Goal: Task Accomplishment & Management: Manage account settings

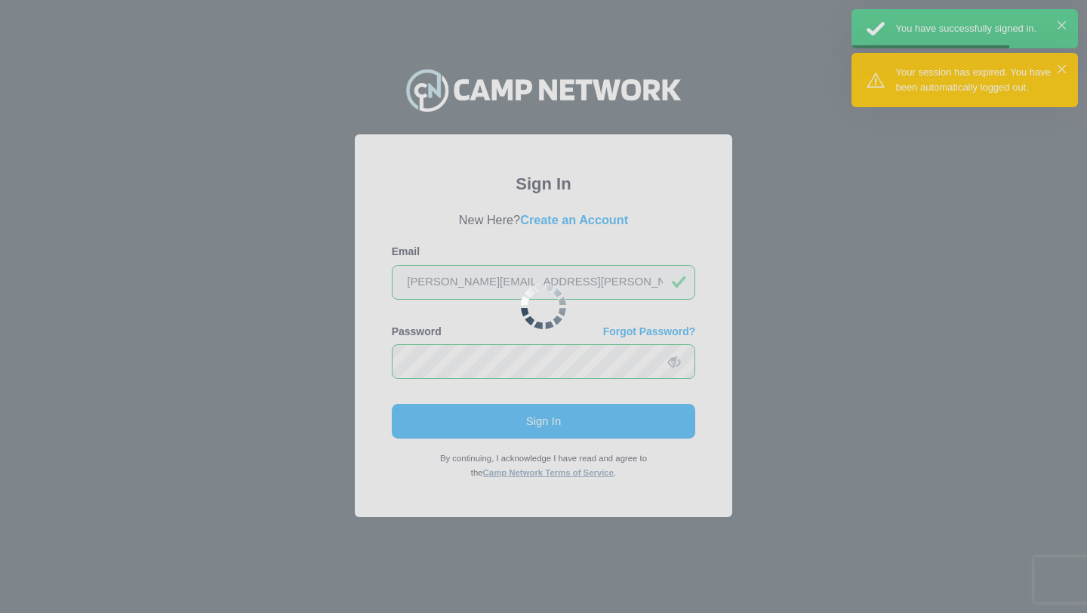
drag, startPoint x: 0, startPoint y: 0, endPoint x: 480, endPoint y: 100, distance: 490.6
click at [482, 104] on div at bounding box center [543, 306] width 1087 height 613
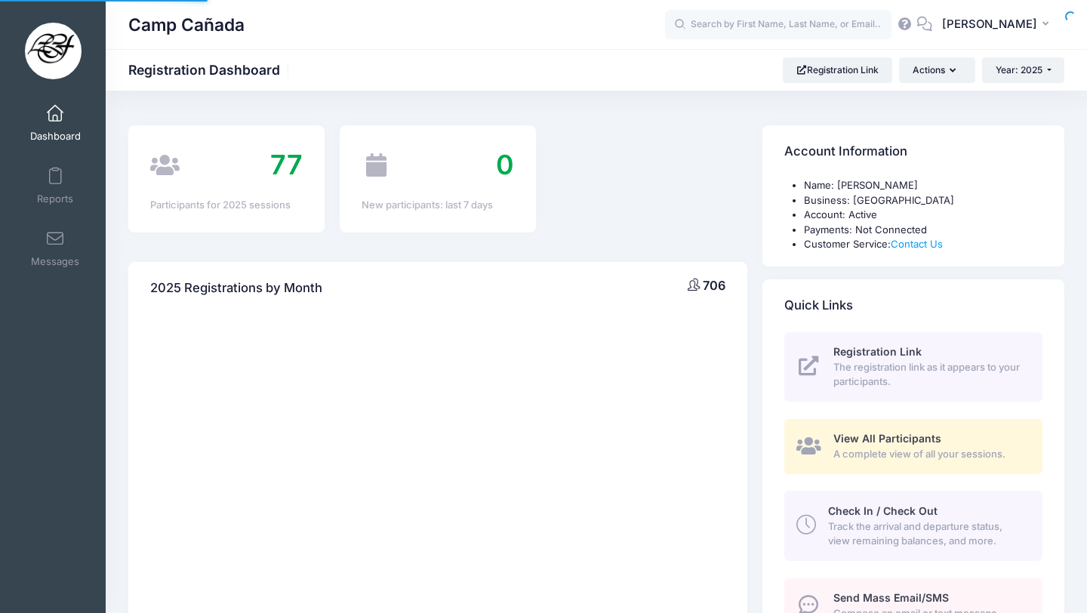
select select
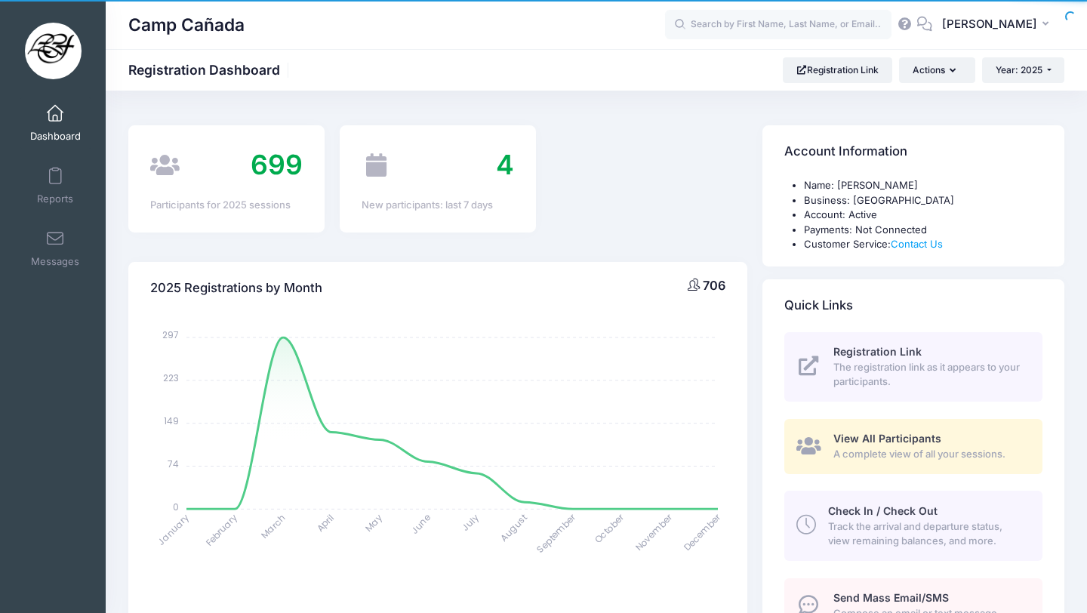
click at [923, 509] on span "Check In / Check Out" at bounding box center [882, 510] width 109 height 13
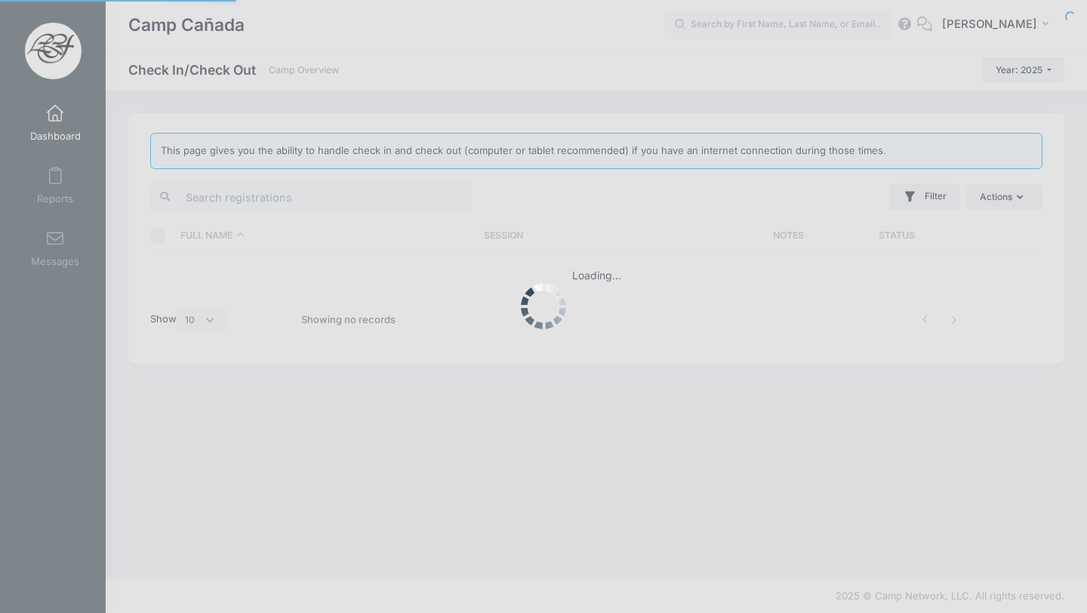
select select "10"
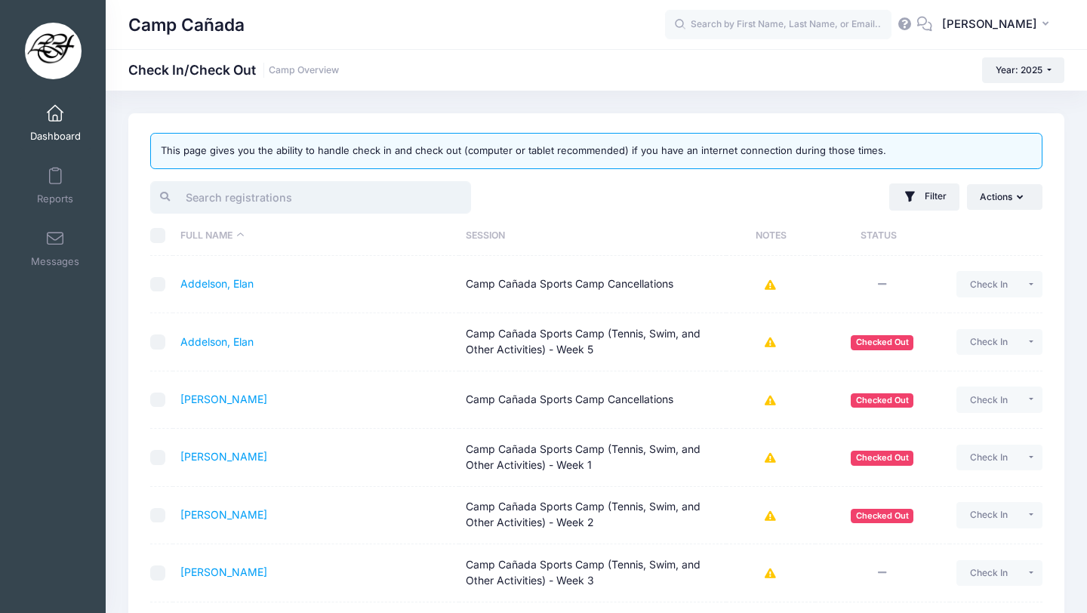
click at [345, 205] on input "search" at bounding box center [310, 197] width 321 height 32
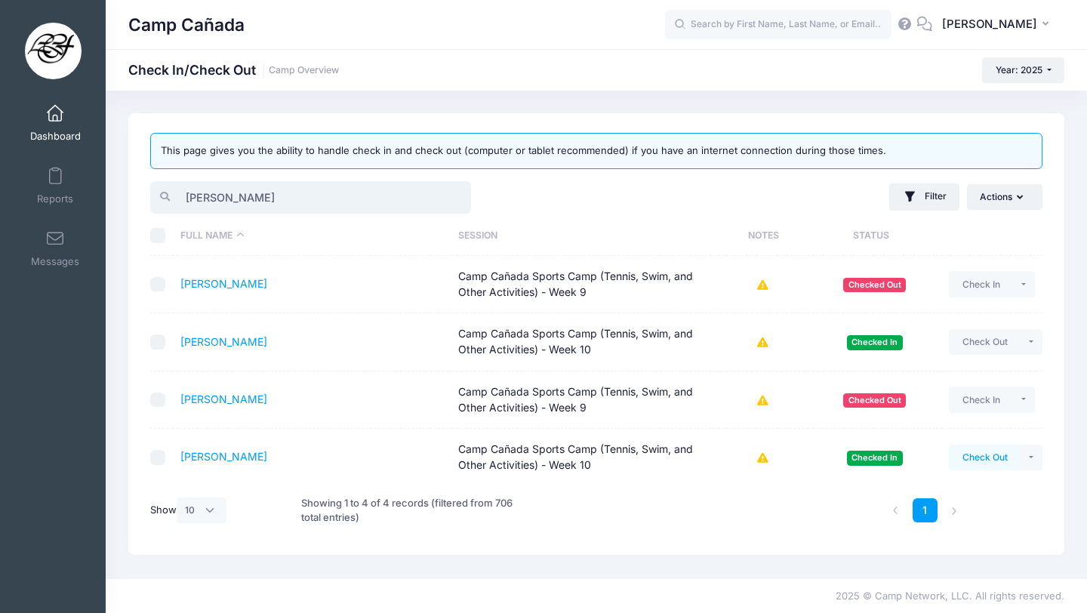
type input "oliver"
click at [986, 461] on button "Check Out" at bounding box center [985, 458] width 72 height 26
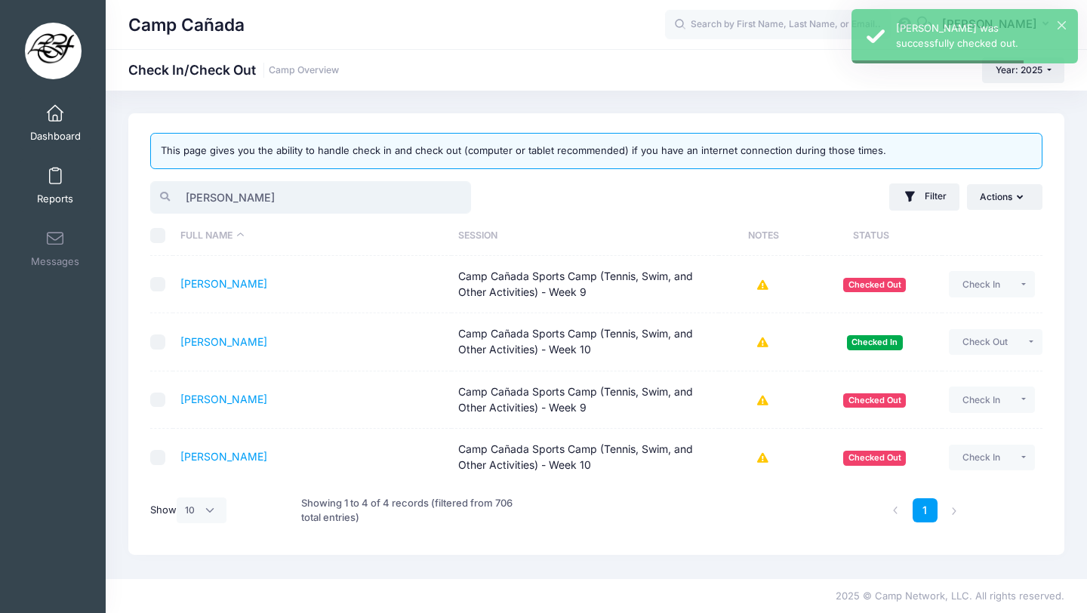
drag, startPoint x: 257, startPoint y: 198, endPoint x: 75, endPoint y: 184, distance: 183.2
click at [76, 185] on div "My Events Dashboard Reports" at bounding box center [543, 306] width 1087 height 613
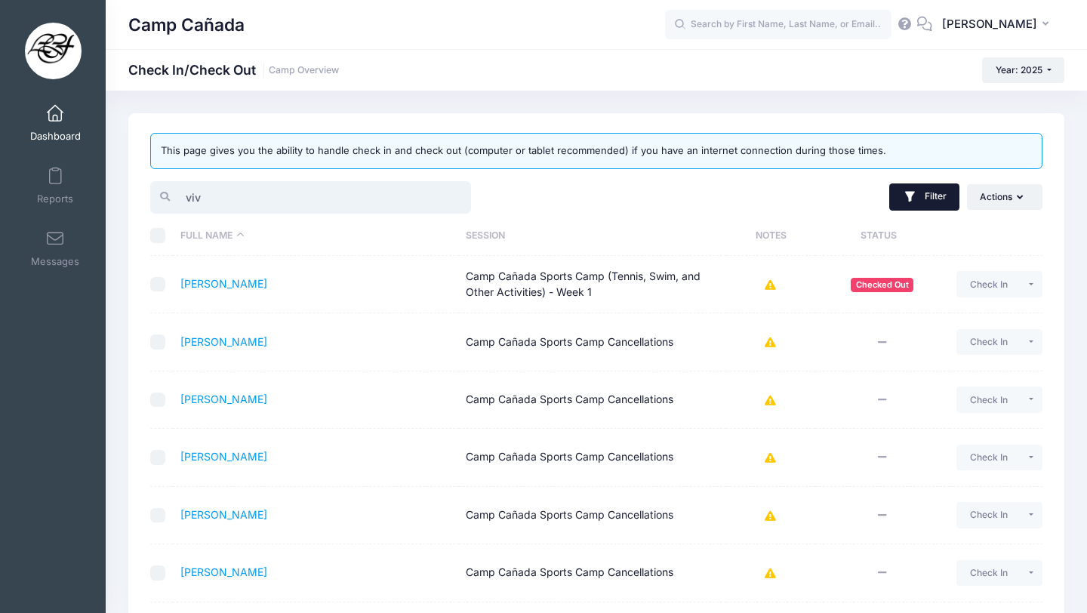
type input "viv"
click at [914, 200] on icon "button" at bounding box center [910, 197] width 15 height 15
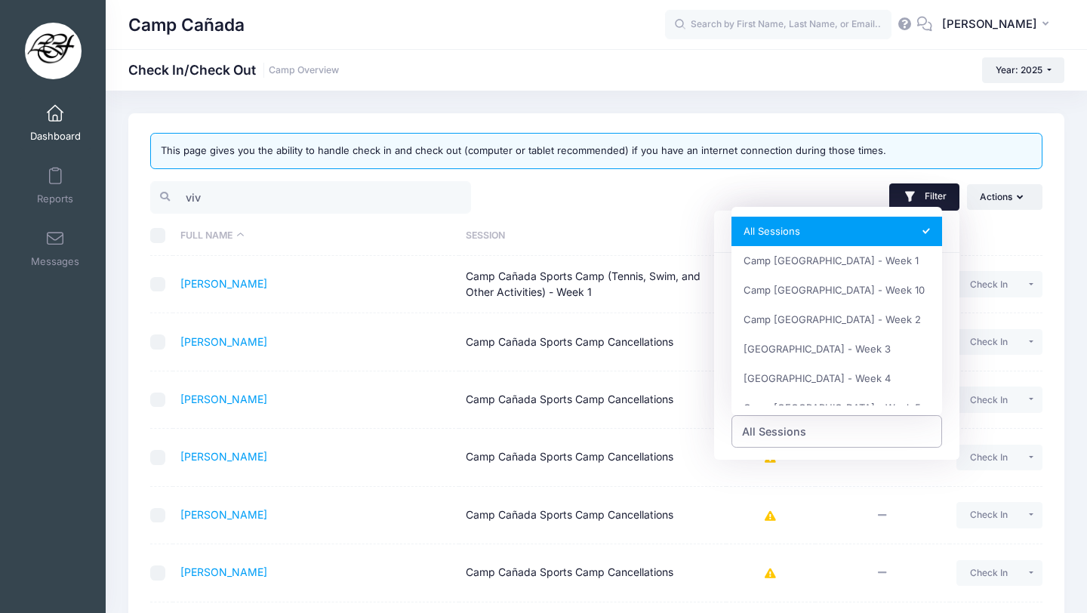
click at [796, 435] on span "All Sessions" at bounding box center [774, 432] width 64 height 16
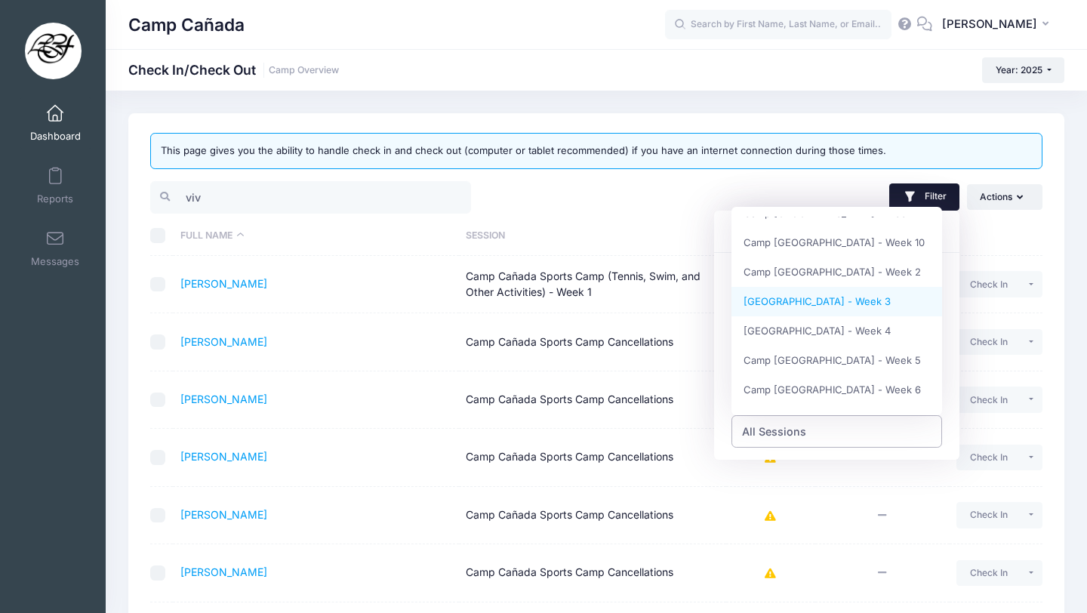
scroll to position [47, 0]
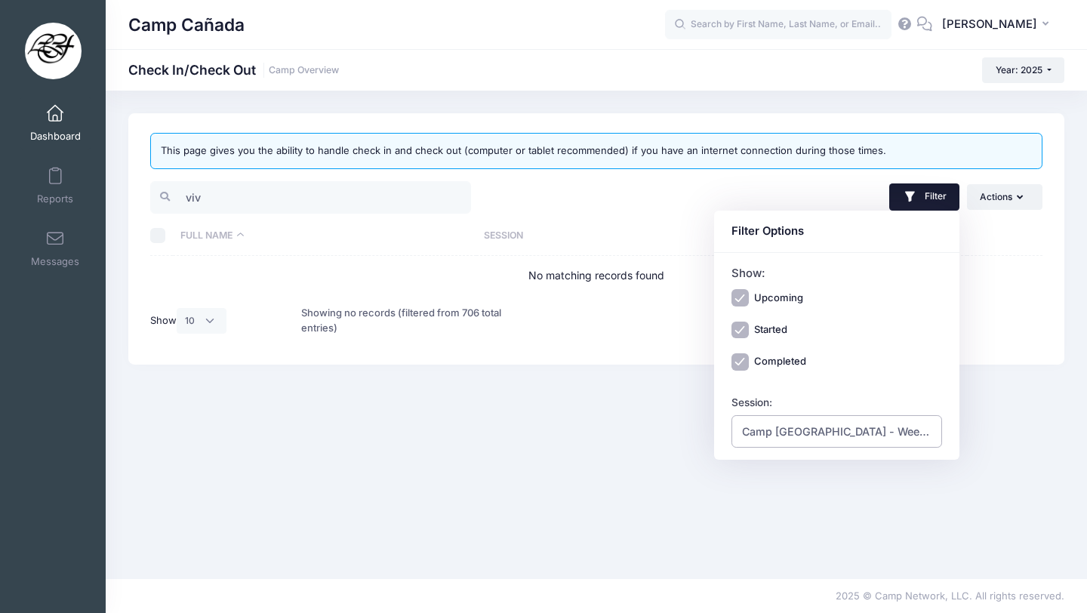
click at [840, 436] on span "Camp [GEOGRAPHIC_DATA] - Week 10" at bounding box center [837, 432] width 190 height 16
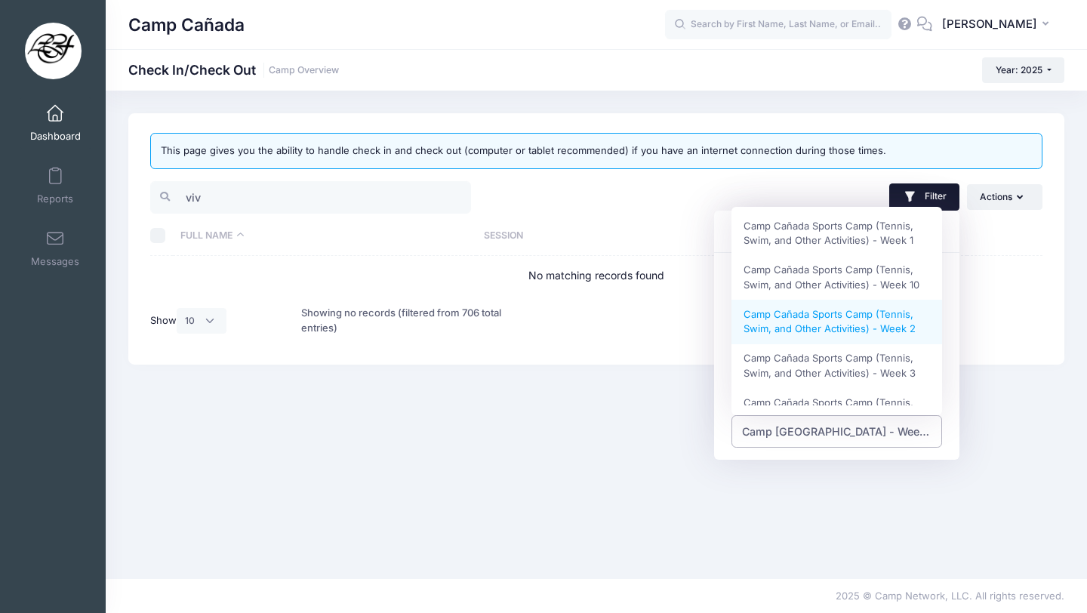
scroll to position [331, 0]
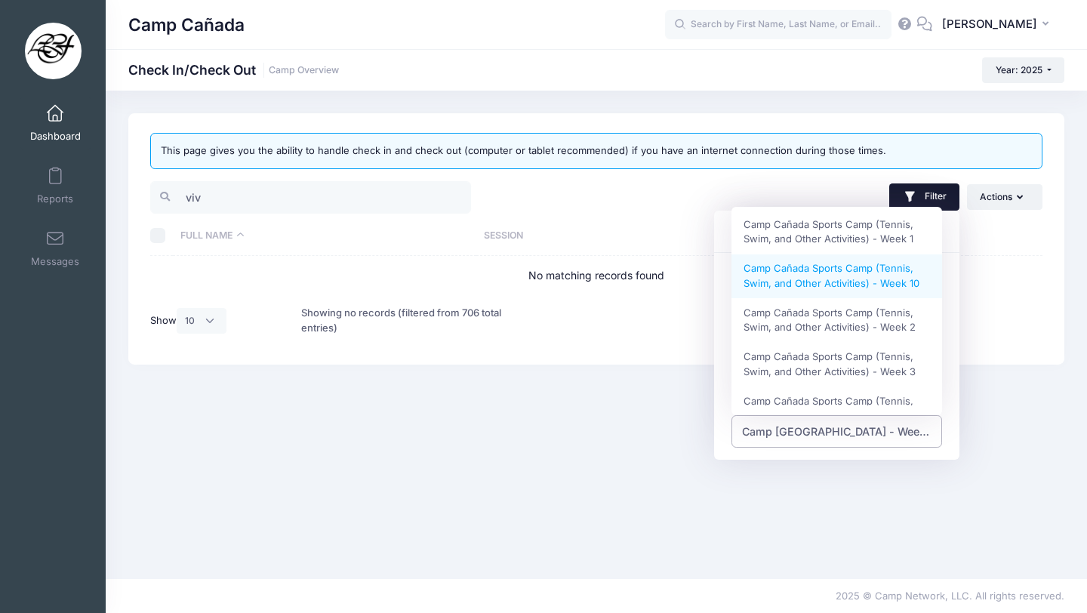
select select "Camp Cañada Sports Camp (Tennis, Swim, and Other Activities) - Week 10"
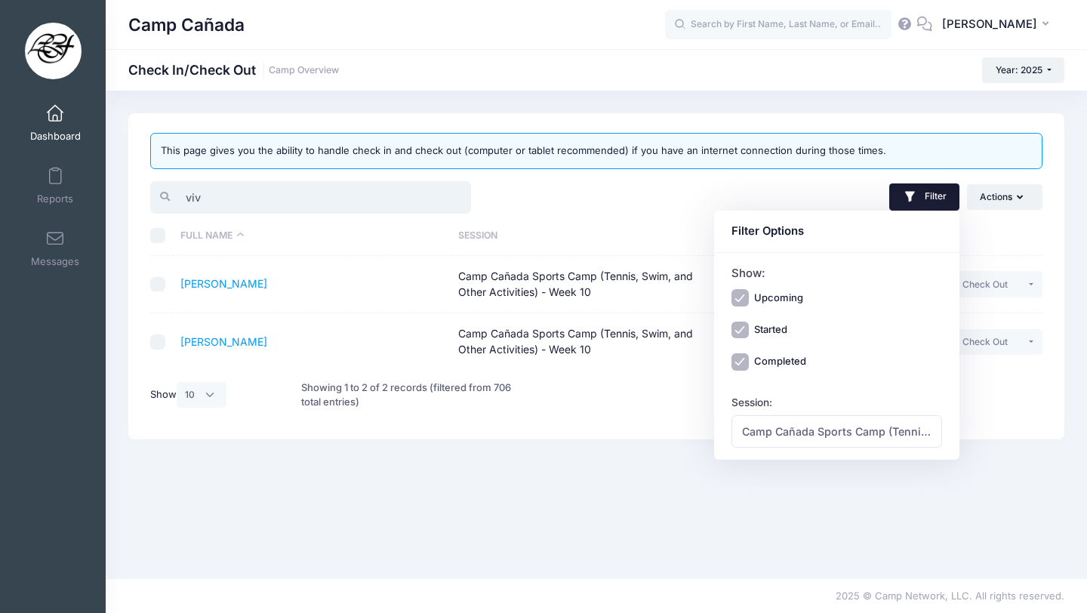
click at [302, 205] on input "viv" at bounding box center [310, 197] width 321 height 32
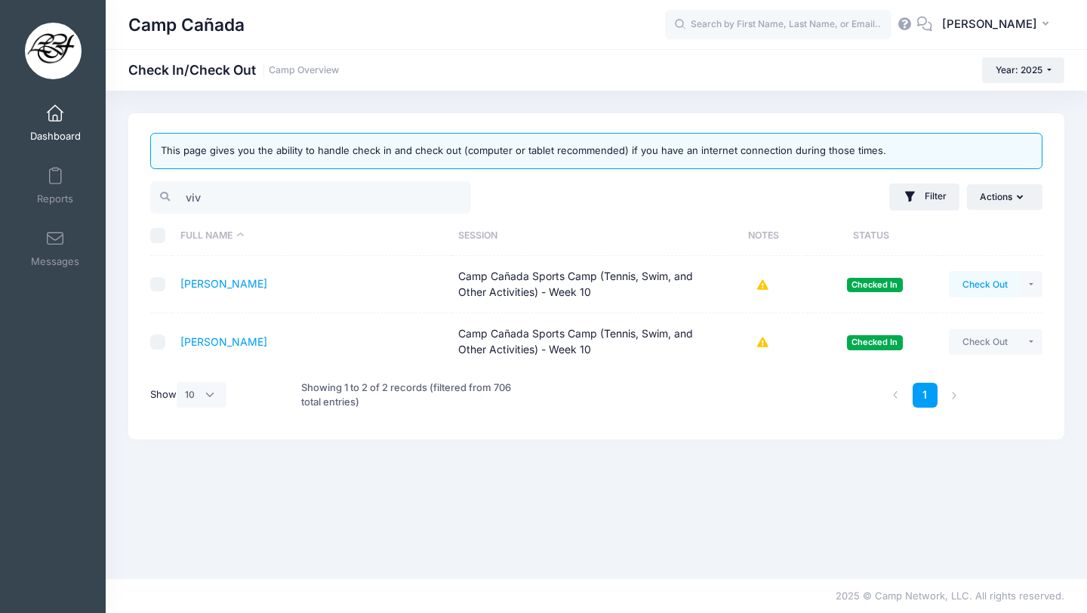
click at [994, 276] on button "Check Out" at bounding box center [985, 284] width 72 height 26
drag, startPoint x: 218, startPoint y: 202, endPoint x: 152, endPoint y: 198, distance: 66.6
click at [152, 199] on div "viv" at bounding box center [310, 197] width 321 height 32
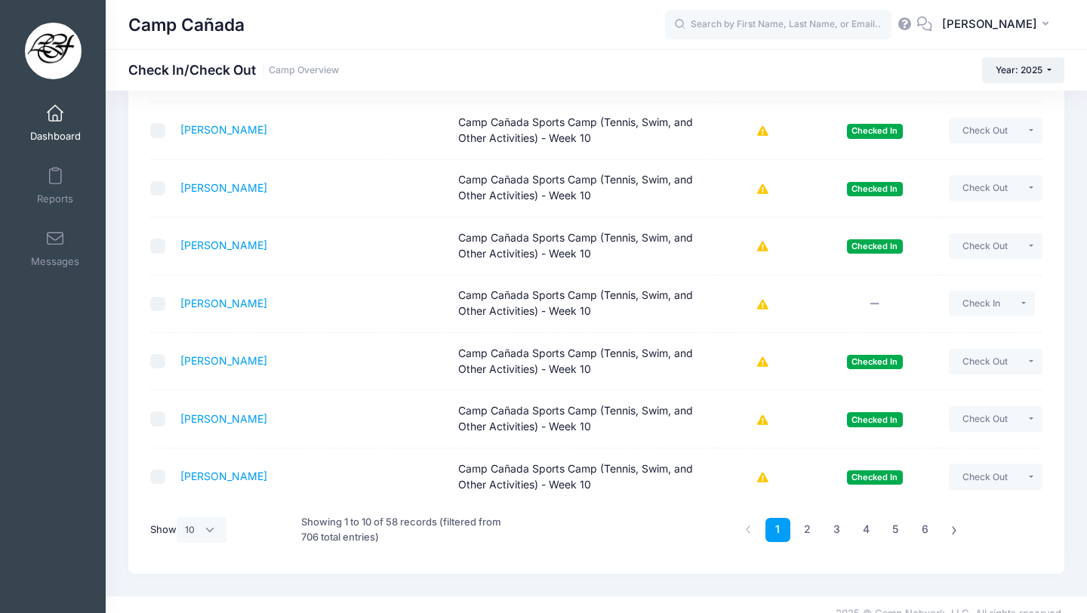
scroll to position [345, 0]
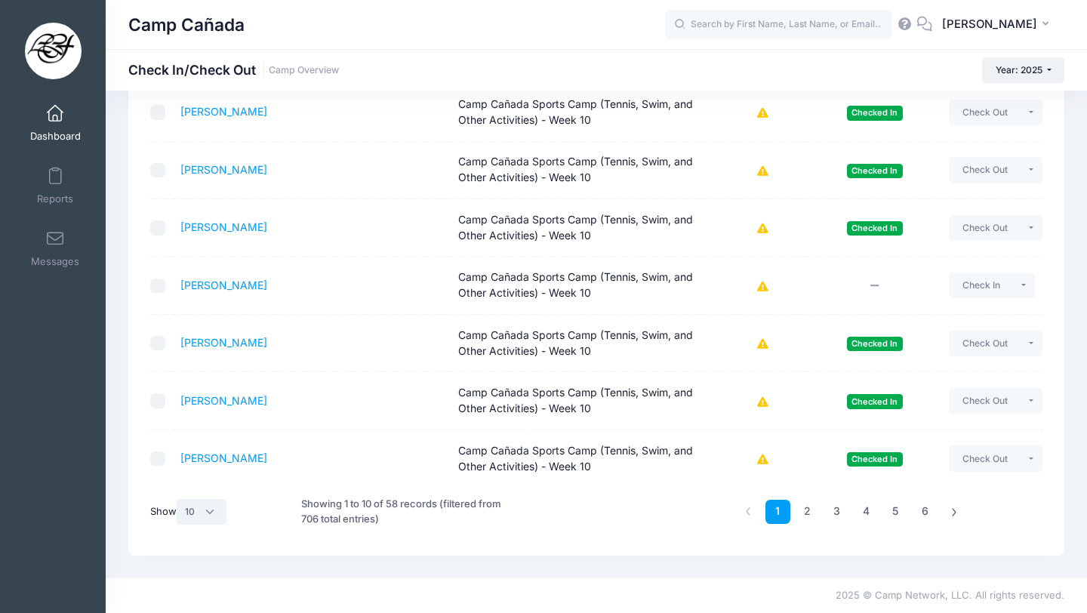
click at [184, 513] on select "All 10 25 50" at bounding box center [202, 512] width 50 height 26
select select "50"
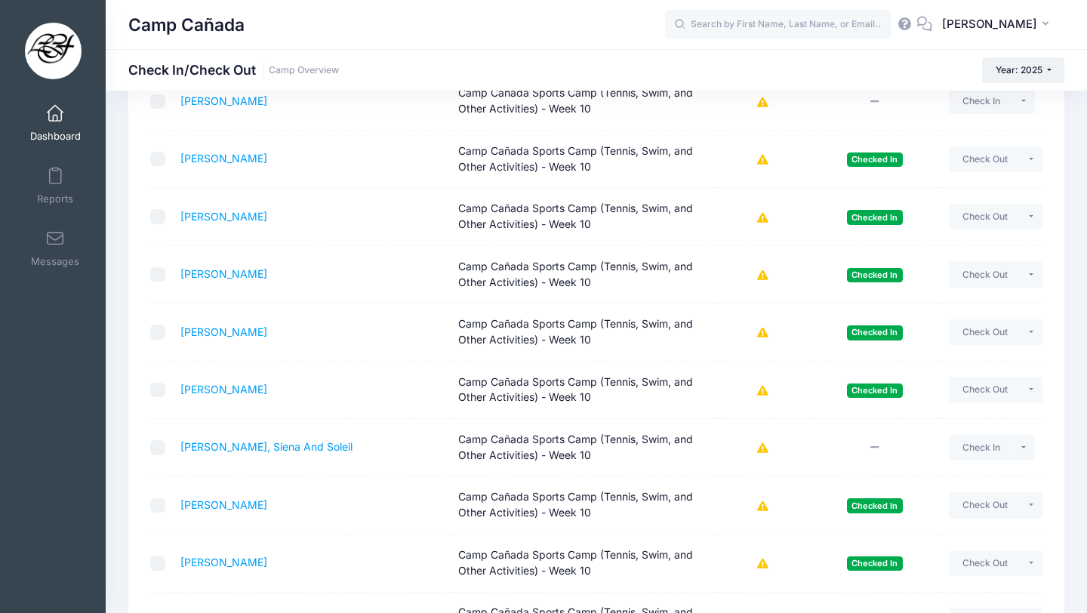
scroll to position [0, 0]
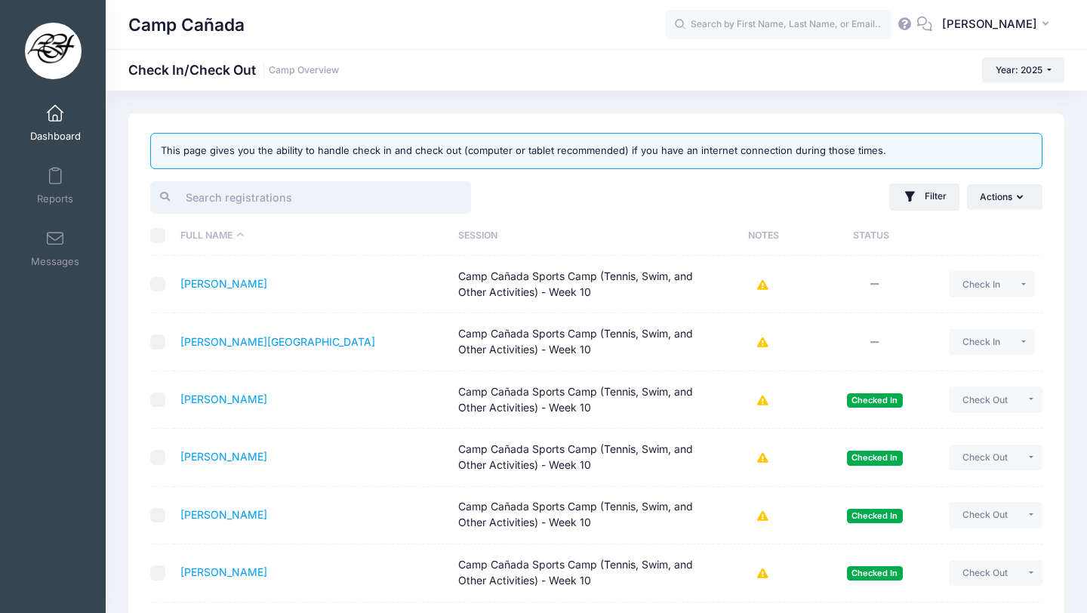
click at [244, 207] on input "search" at bounding box center [310, 197] width 321 height 32
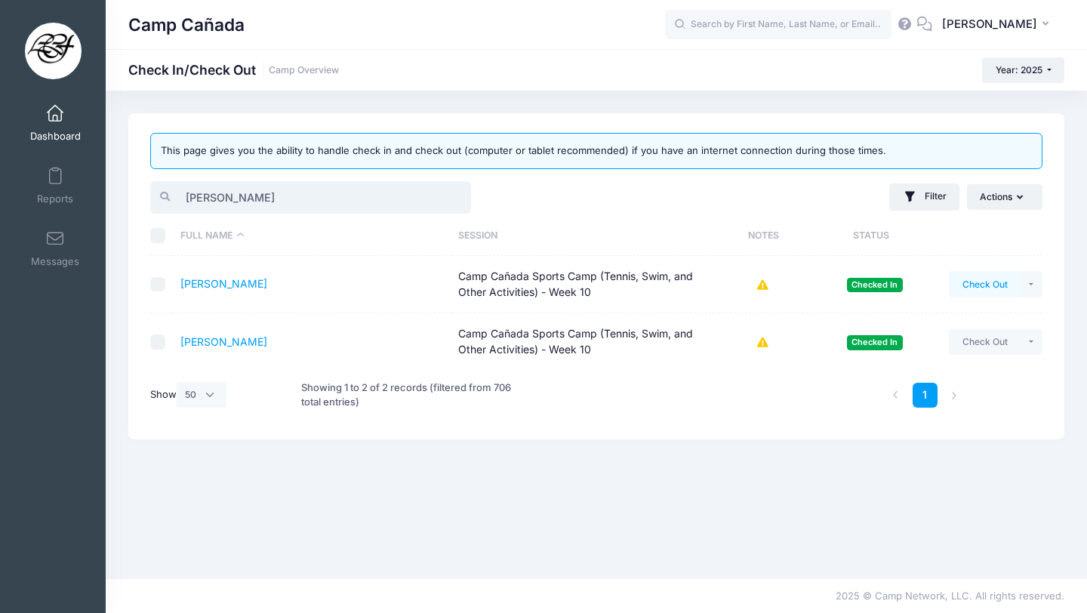
type input "cooper"
click at [999, 282] on button "Check Out" at bounding box center [985, 284] width 72 height 26
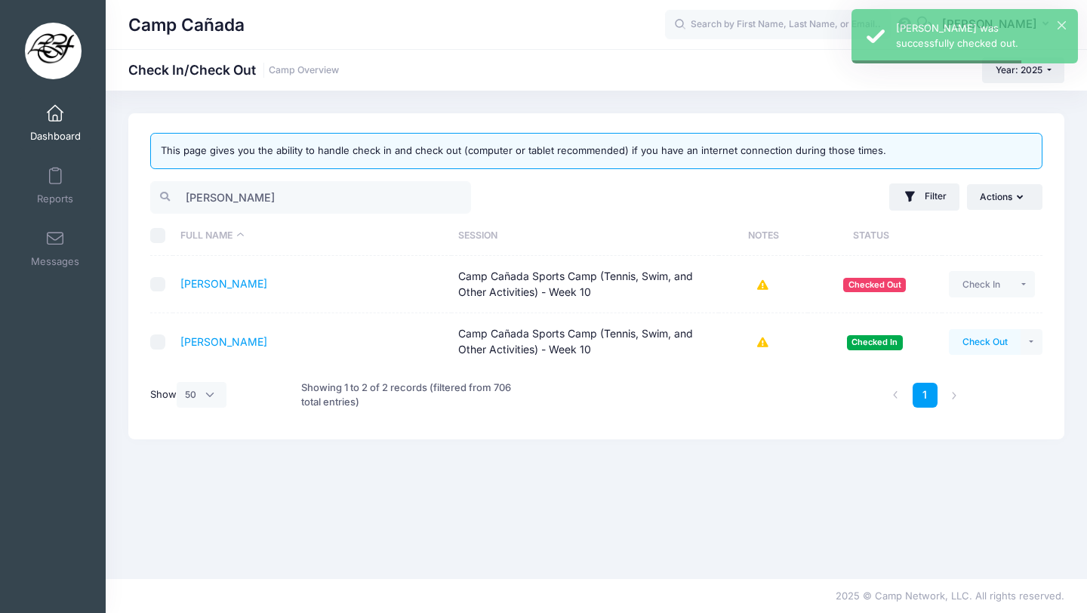
click at [988, 350] on button "Check Out" at bounding box center [985, 342] width 72 height 26
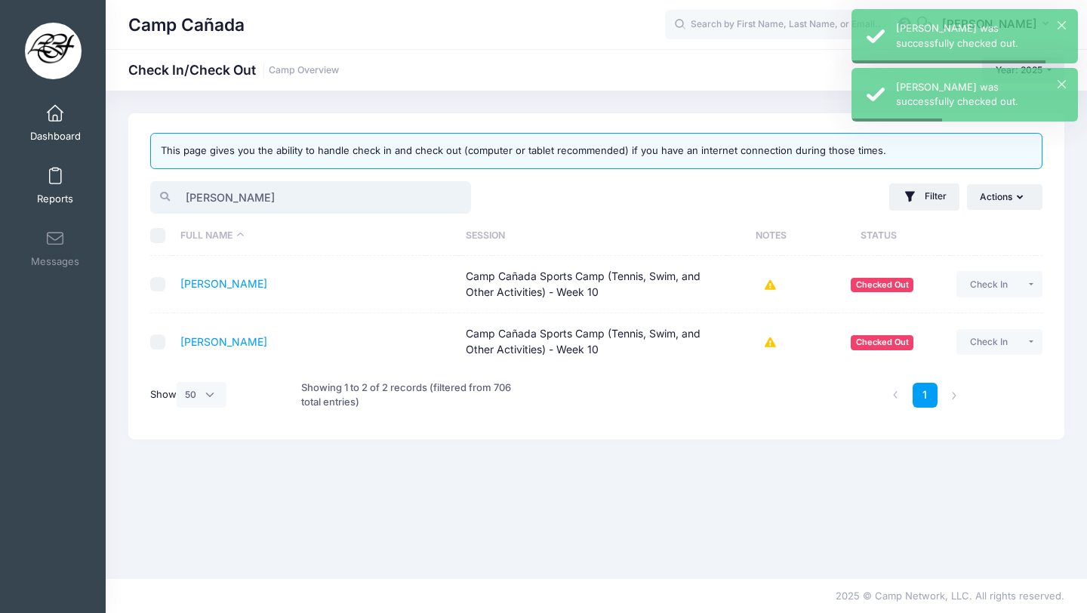
drag, startPoint x: 232, startPoint y: 196, endPoint x: 56, endPoint y: 192, distance: 176.0
click at [65, 193] on div "My Events Dashboard Reports" at bounding box center [543, 306] width 1087 height 613
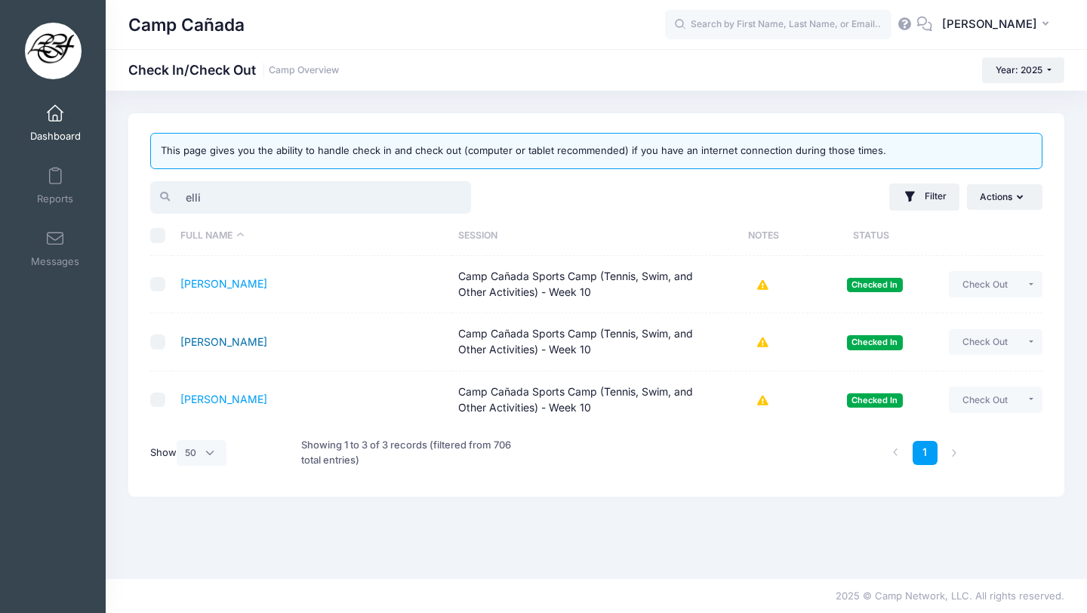
type input "elli"
click at [233, 340] on link "[PERSON_NAME]" at bounding box center [223, 341] width 87 height 13
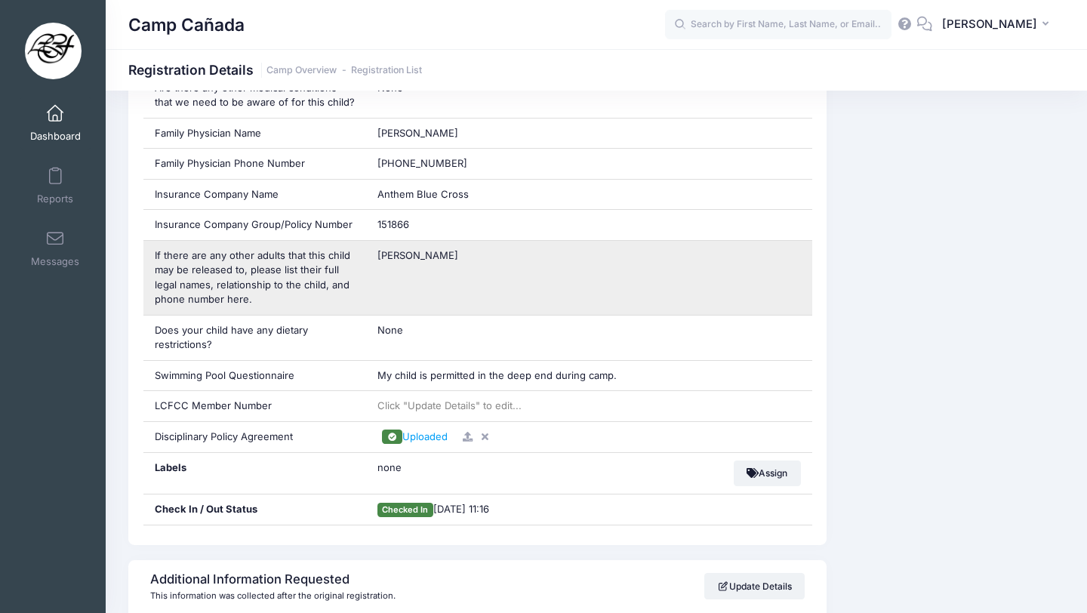
scroll to position [1130, 0]
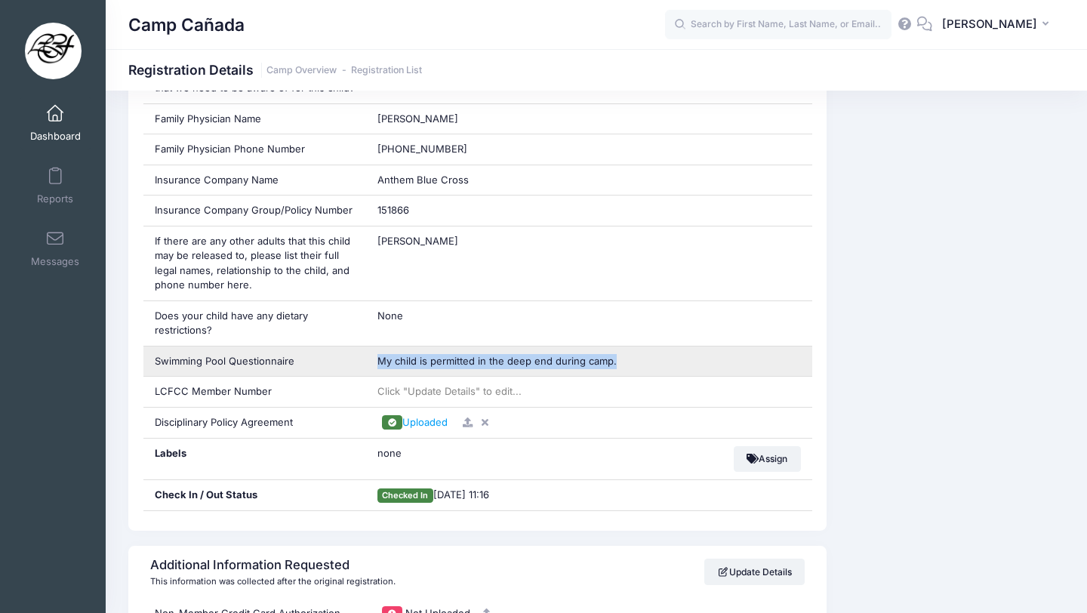
drag, startPoint x: 375, startPoint y: 349, endPoint x: 674, endPoint y: 347, distance: 298.3
click at [675, 347] on div "My child is permitted in the deep end during camp." at bounding box center [589, 362] width 446 height 30
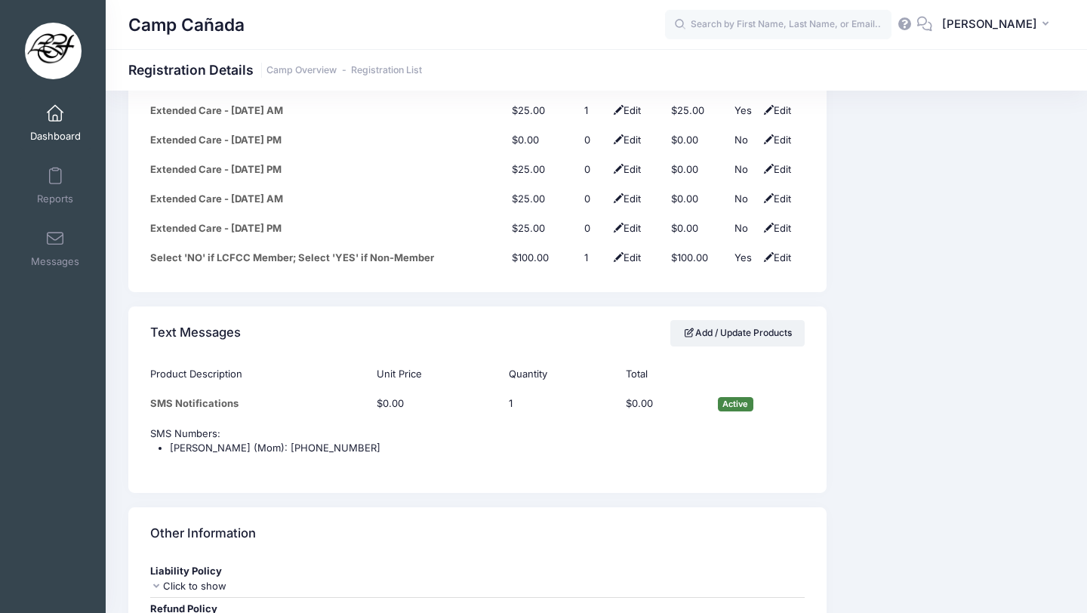
scroll to position [2822, 0]
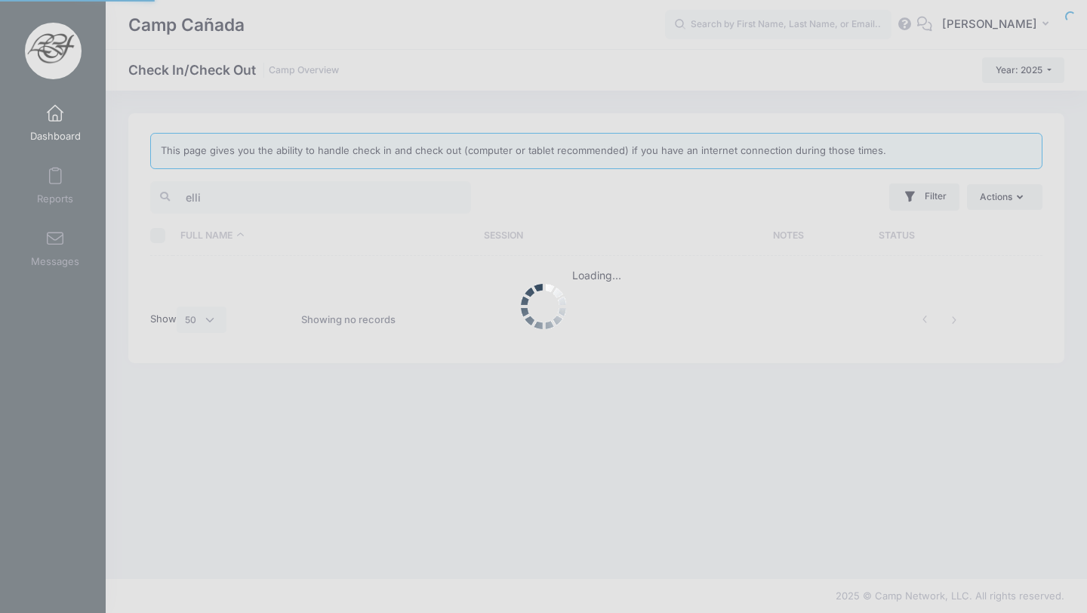
select select "50"
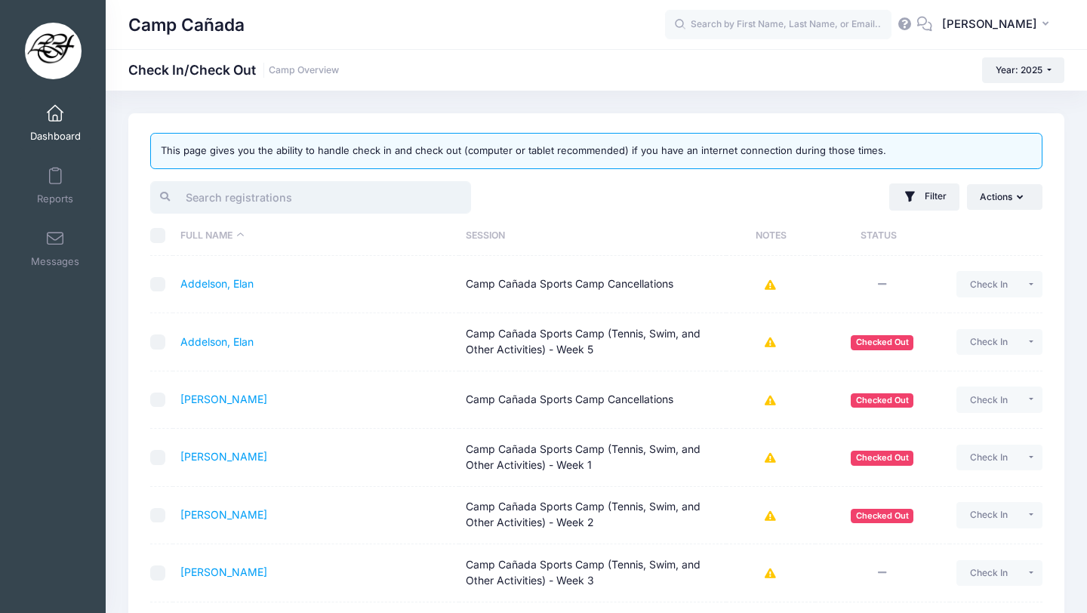
click at [240, 188] on input "search" at bounding box center [310, 197] width 321 height 32
click at [926, 202] on button "Filter" at bounding box center [924, 196] width 70 height 27
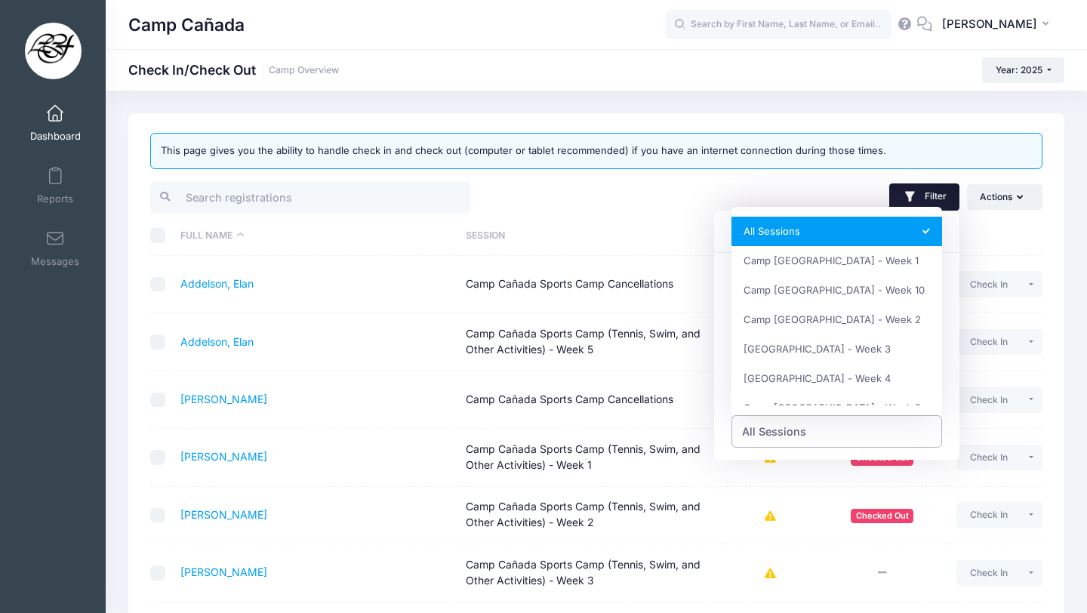
click at [809, 430] on span "All Sessions" at bounding box center [837, 431] width 211 height 32
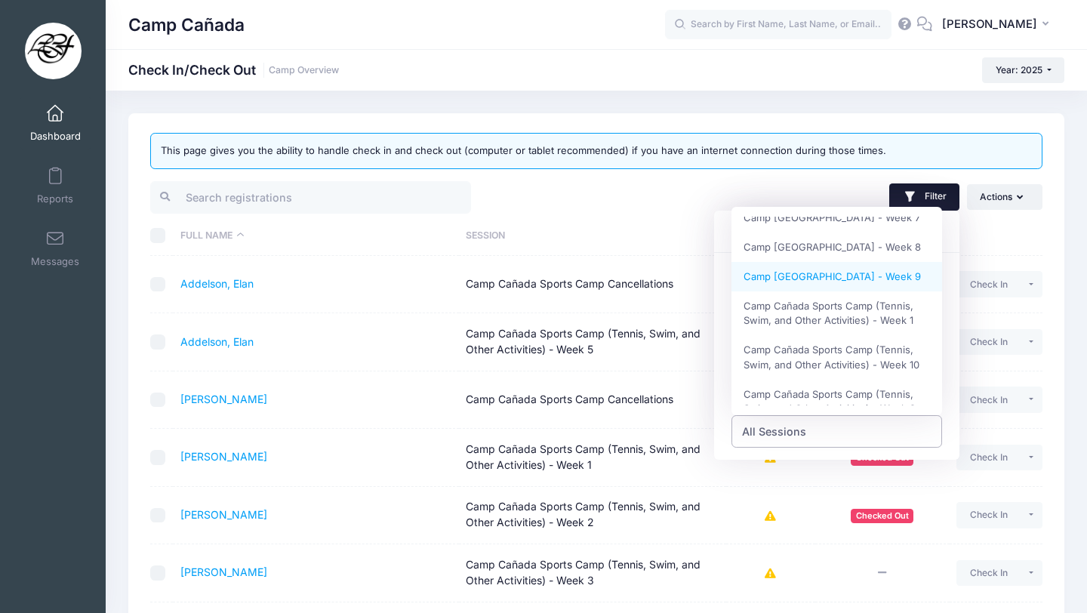
scroll to position [250, 0]
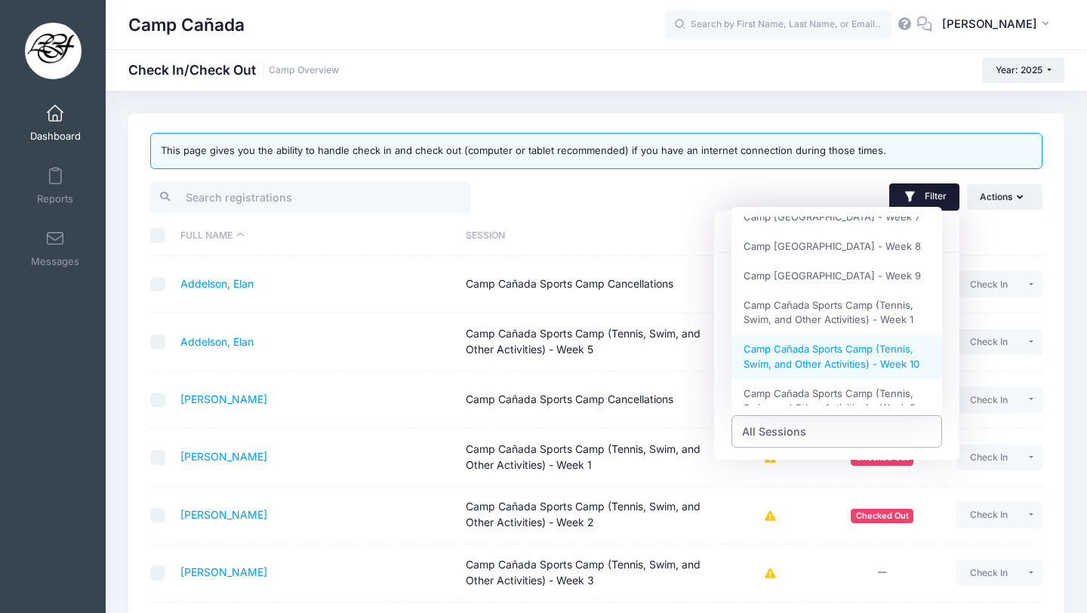
select select "Camp Cañada Sports Camp (Tennis, Swim, and Other Activities) - Week 10"
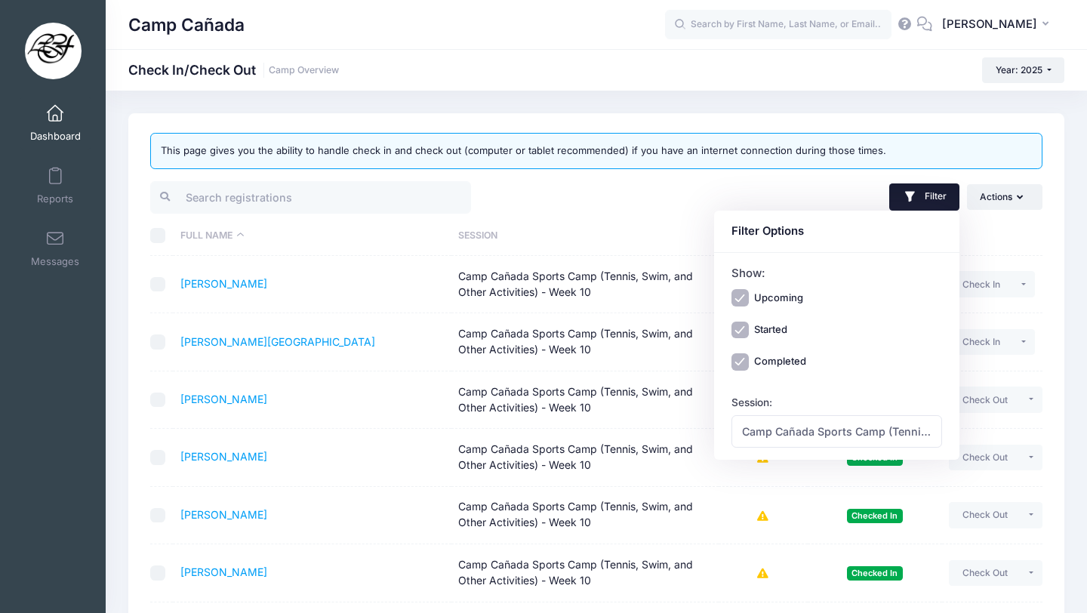
click at [649, 205] on div "Filter Filter Options Show: Upcoming Started Completed Session: All Sessions [G…" at bounding box center [824, 197] width 454 height 37
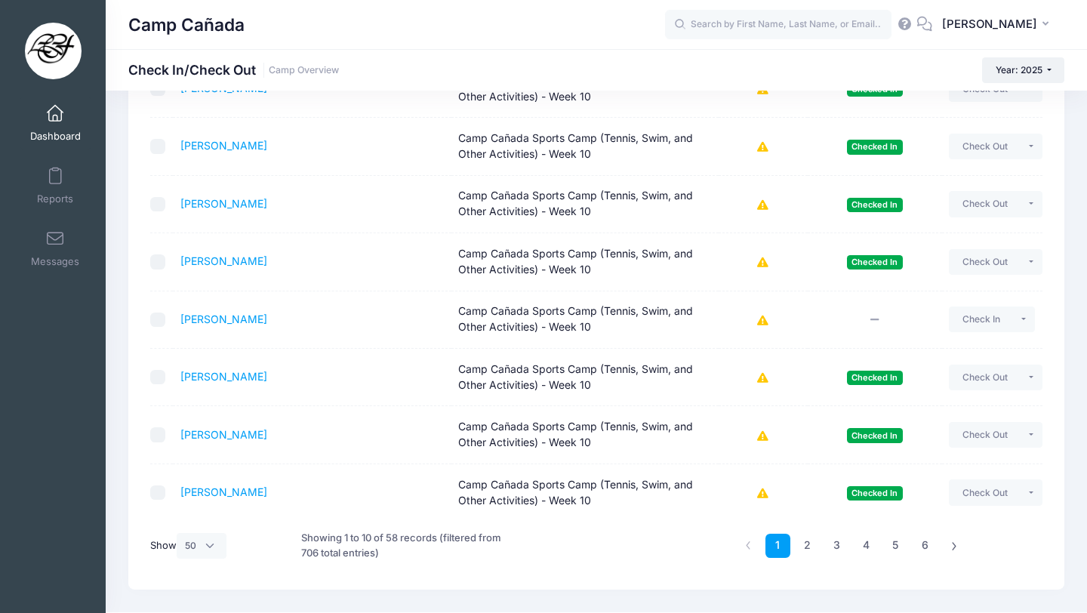
scroll to position [306, 0]
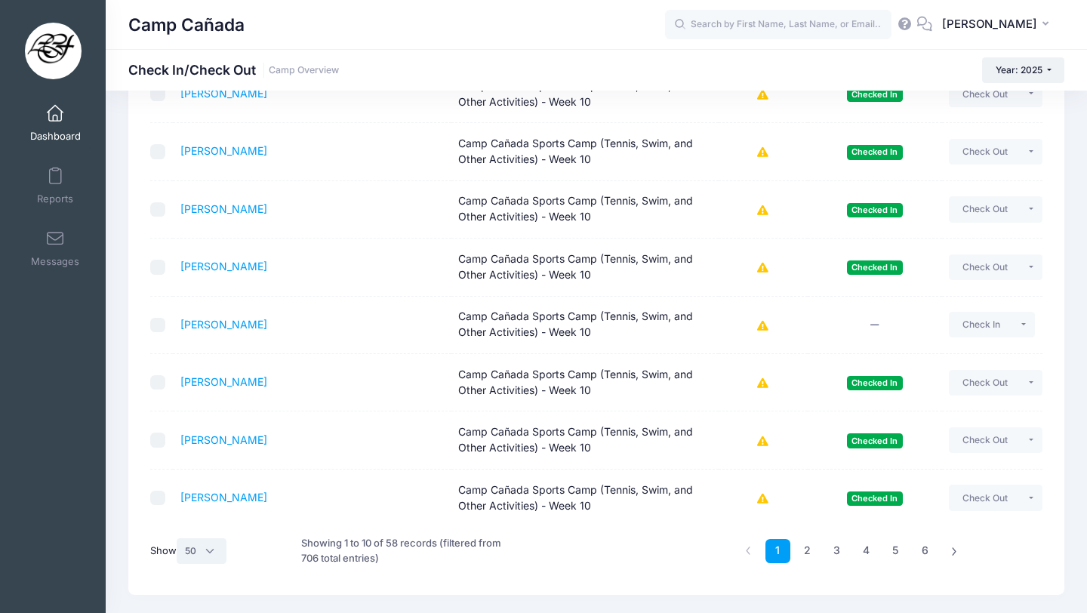
click at [205, 550] on select "All 10 25 50" at bounding box center [202, 551] width 50 height 26
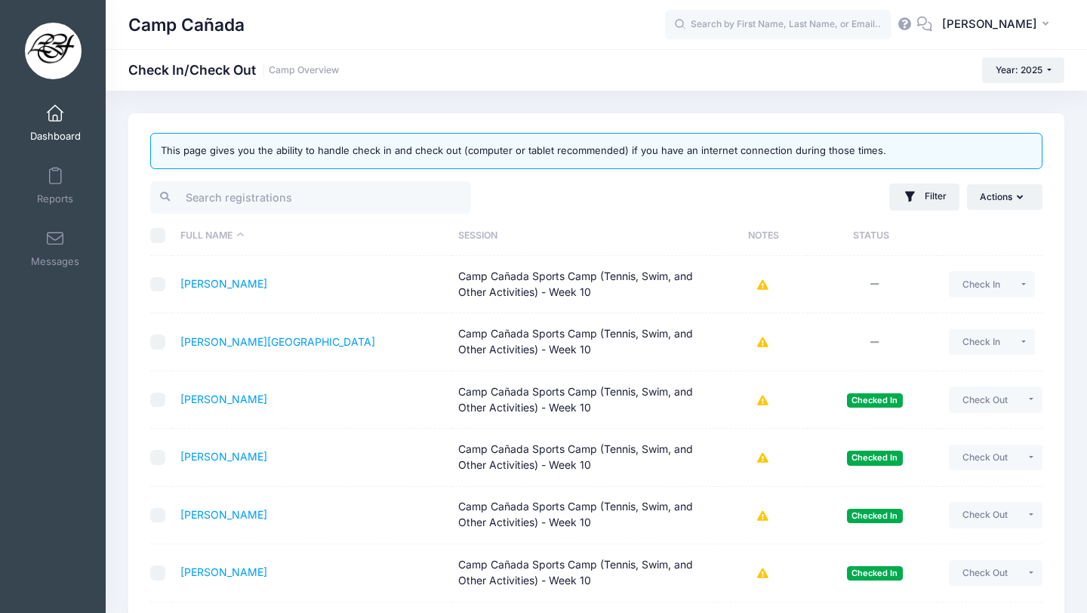
scroll to position [345, 0]
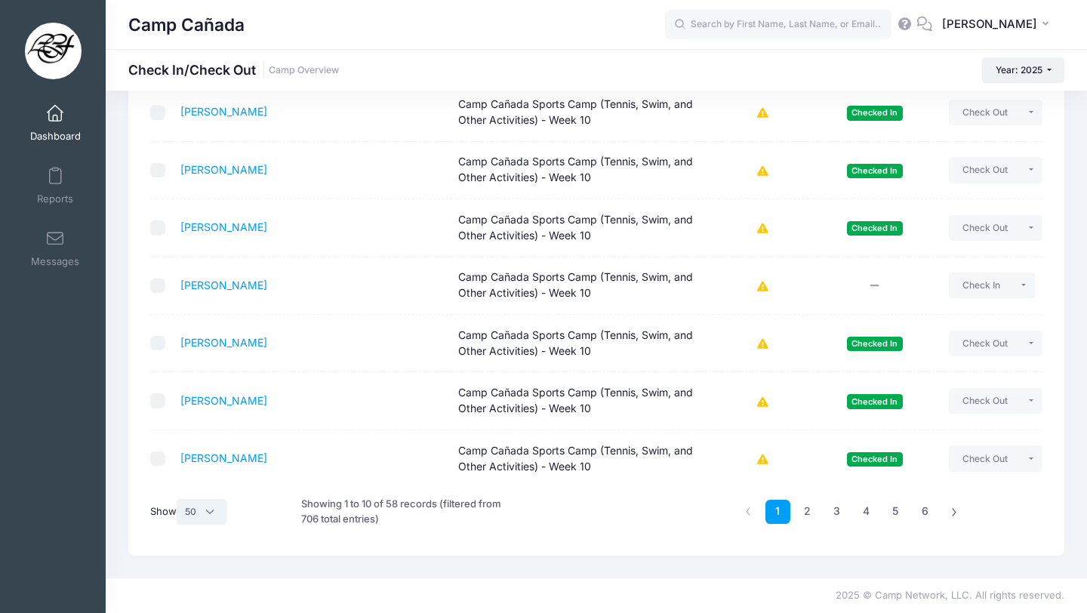
click at [202, 519] on select "All 10 25 50" at bounding box center [202, 512] width 50 height 26
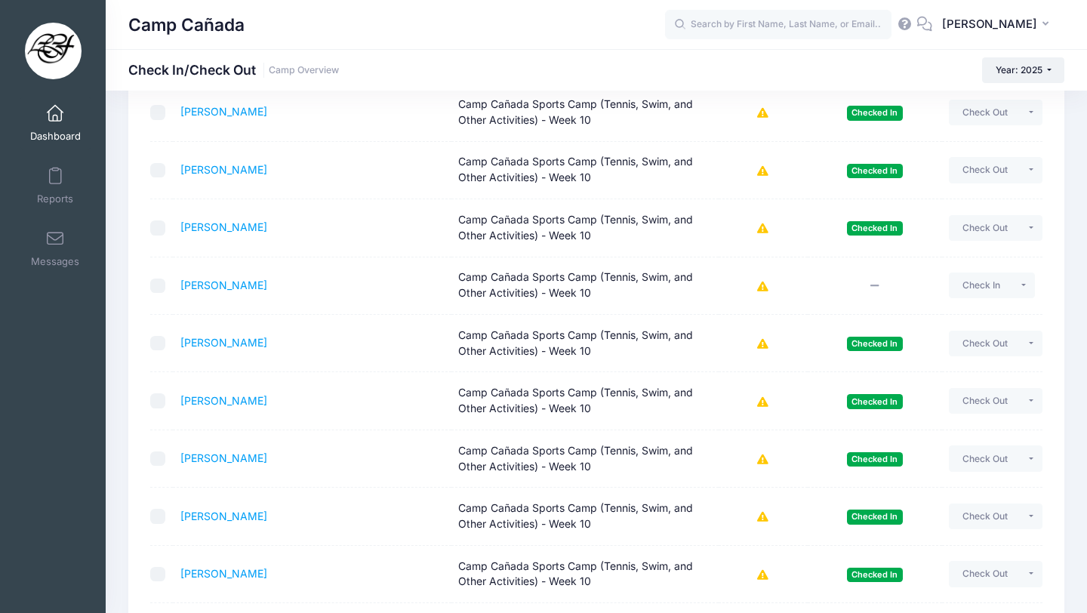
click at [204, 506] on td "[PERSON_NAME] [GEOGRAPHIC_DATA] (Tennis, Swim, and Other Activities) - Week 10 …" at bounding box center [312, 516] width 279 height 57
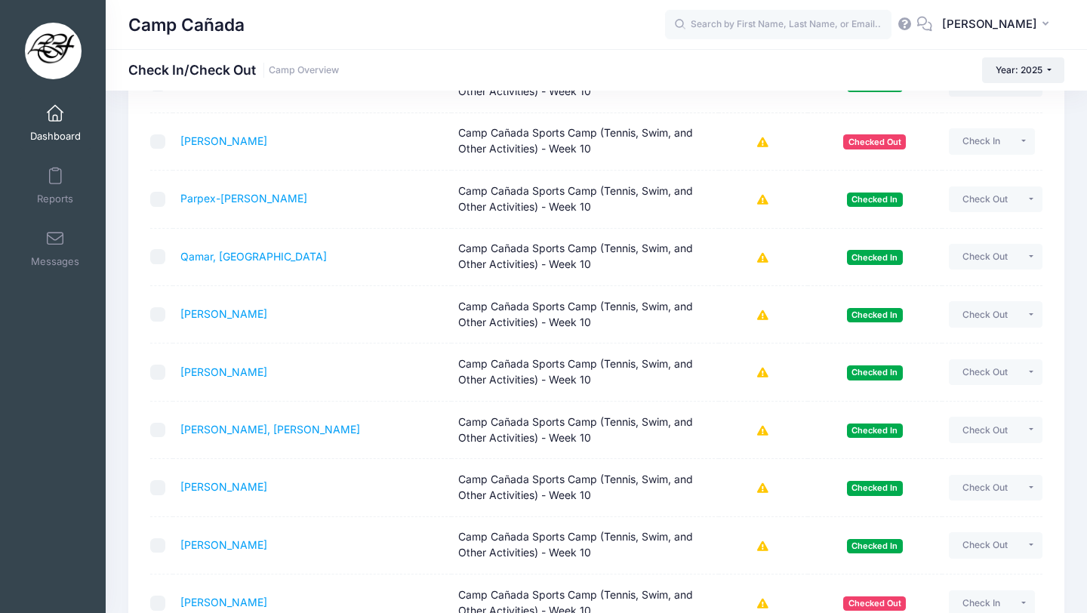
scroll to position [3115, 0]
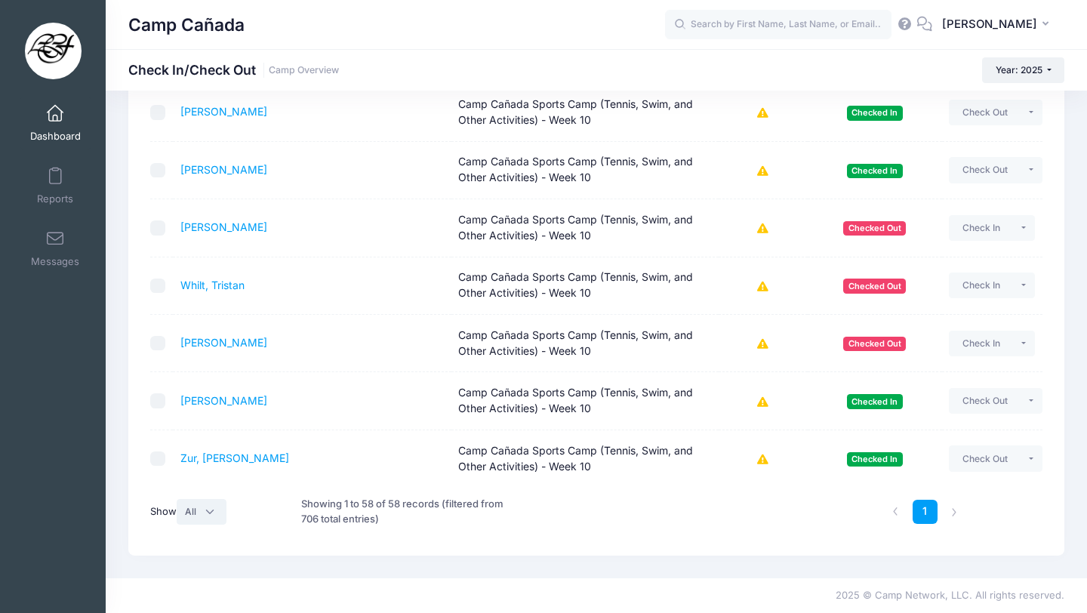
click at [202, 504] on select "All 10 25 50" at bounding box center [202, 512] width 50 height 26
select select "50"
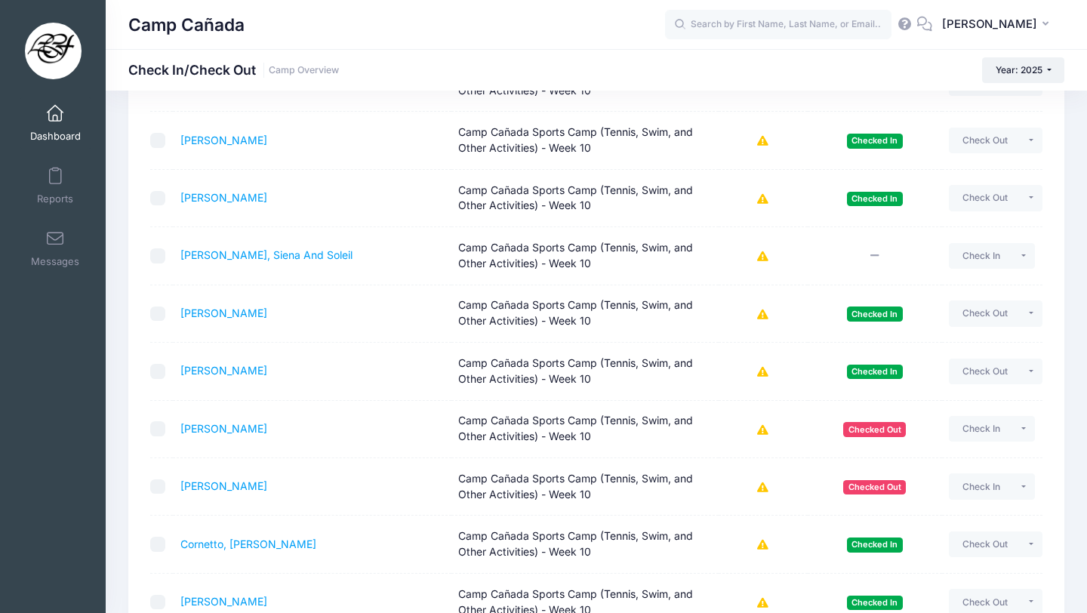
scroll to position [0, 0]
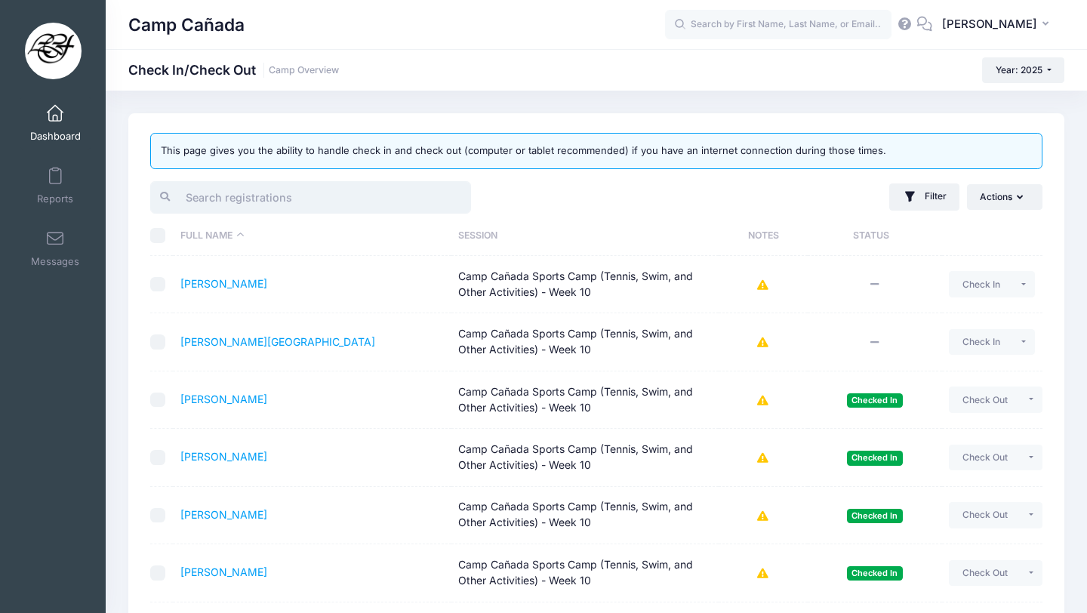
click at [242, 197] on input "search" at bounding box center [310, 197] width 321 height 32
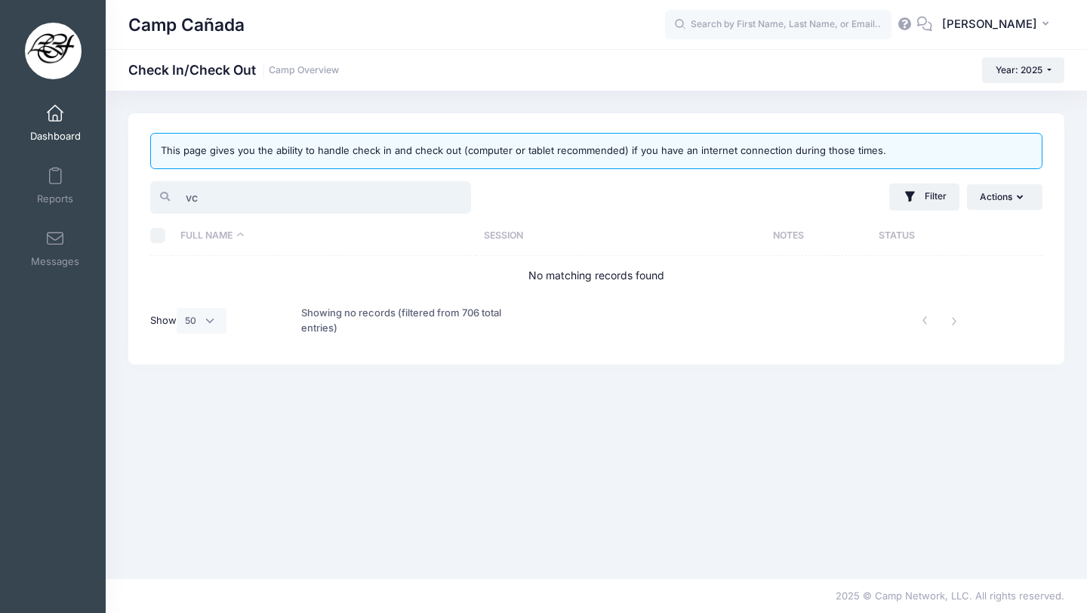
type input "v"
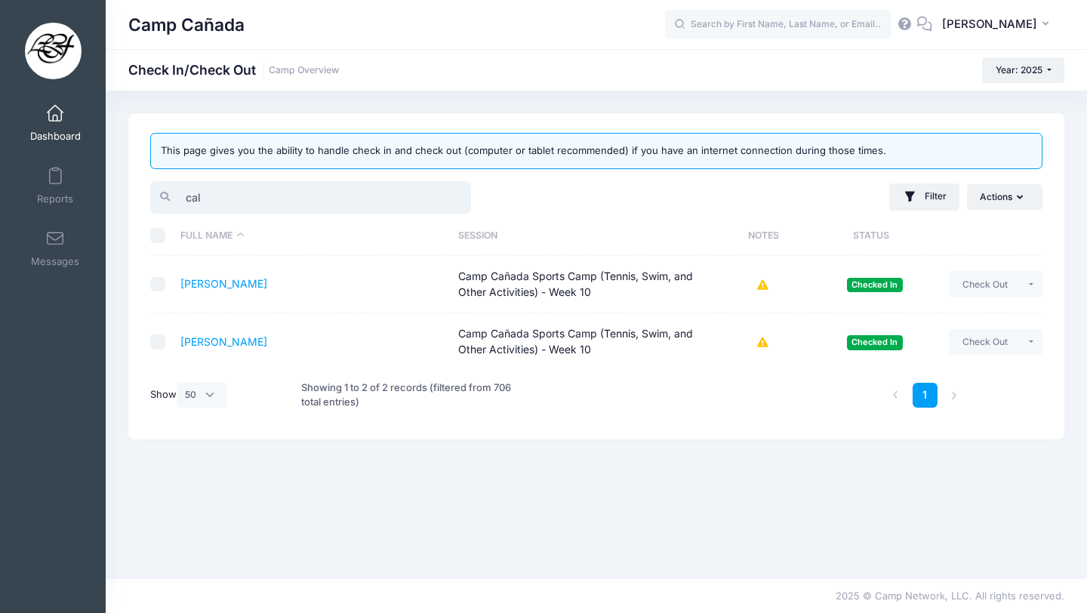
type input "cal"
click at [479, 160] on div "This page gives you the ability to handle check in and check out (computer or t…" at bounding box center [596, 151] width 893 height 36
click at [977, 285] on button "Check Out" at bounding box center [985, 284] width 72 height 26
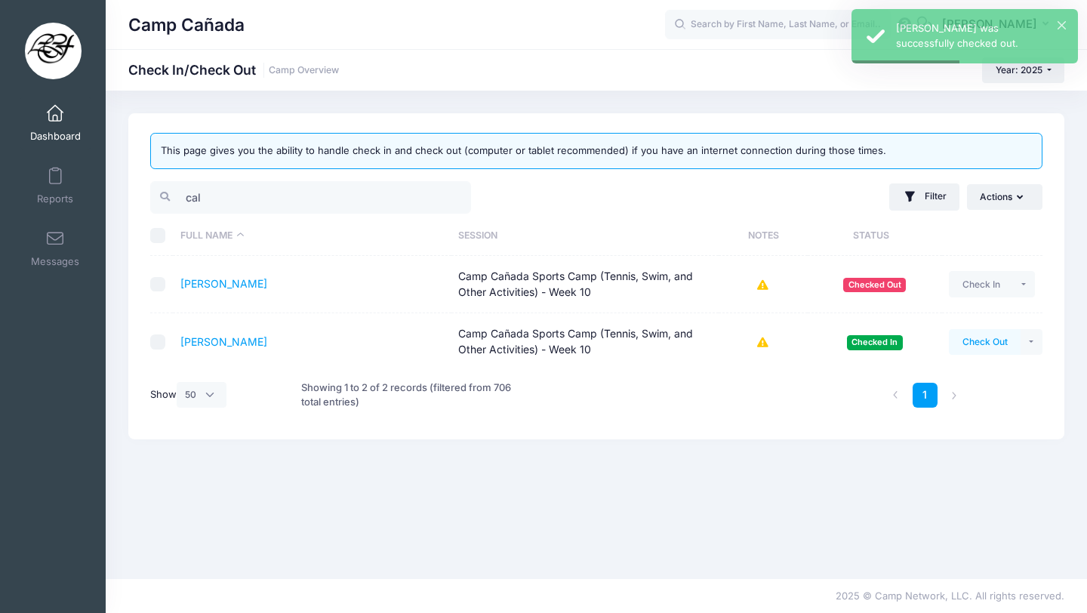
click at [987, 341] on button "Check Out" at bounding box center [985, 342] width 72 height 26
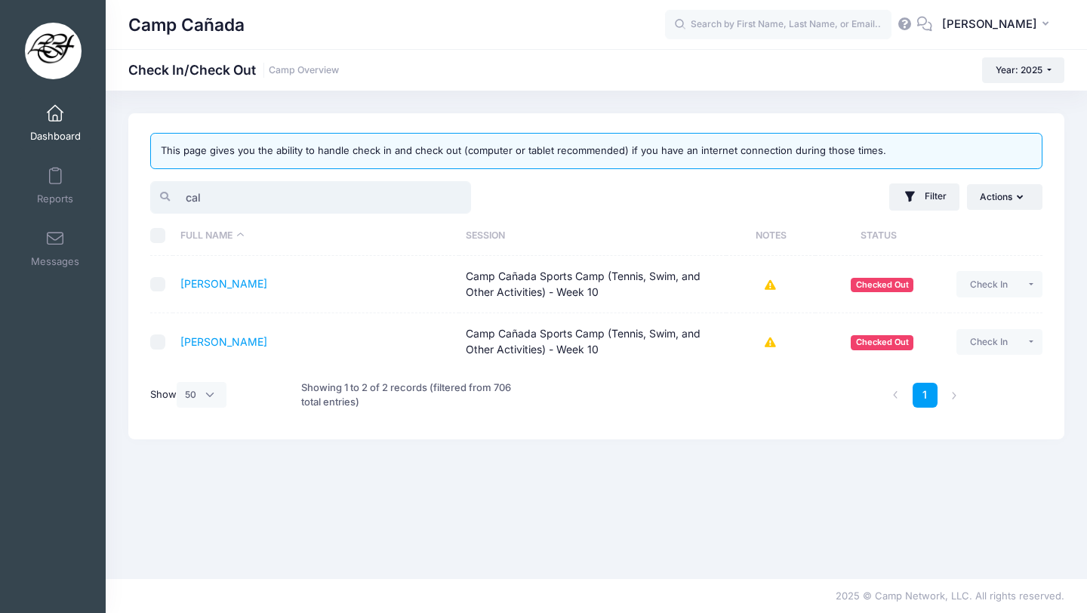
drag, startPoint x: 267, startPoint y: 183, endPoint x: 177, endPoint y: 200, distance: 91.4
click at [177, 200] on input "cal" at bounding box center [310, 197] width 321 height 32
drag, startPoint x: 230, startPoint y: 203, endPoint x: 165, endPoint y: 201, distance: 65.0
click at [161, 202] on div "cal" at bounding box center [310, 197] width 321 height 32
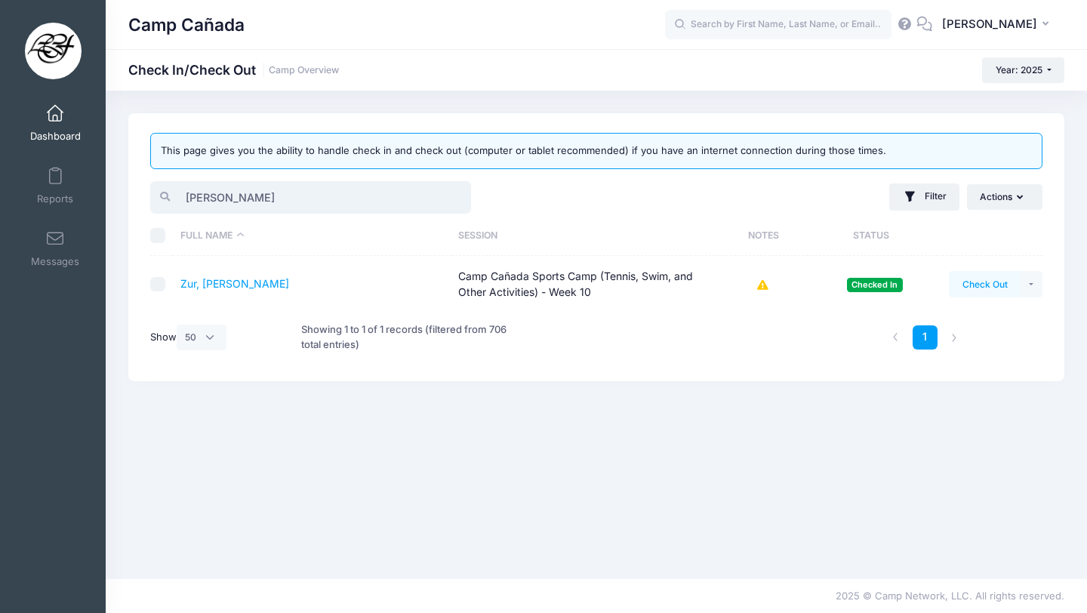
type input "[PERSON_NAME]"
click at [982, 283] on button "Check Out" at bounding box center [985, 284] width 72 height 26
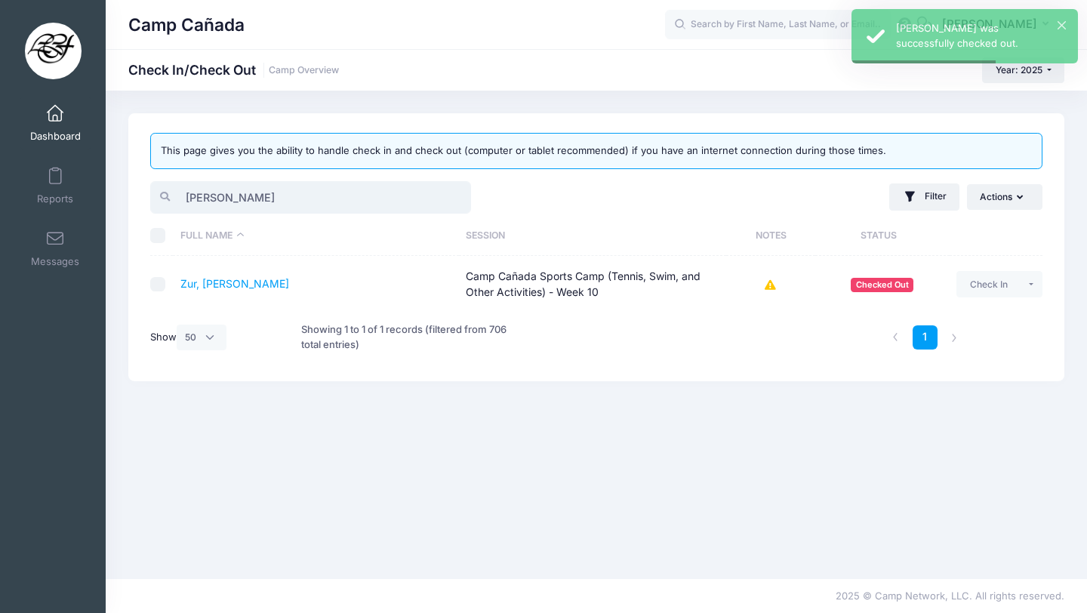
drag, startPoint x: 296, startPoint y: 199, endPoint x: 125, endPoint y: 197, distance: 170.7
click at [123, 197] on div "This page gives you the ability to handle check in and check out (computer or t…" at bounding box center [597, 334] width 982 height 443
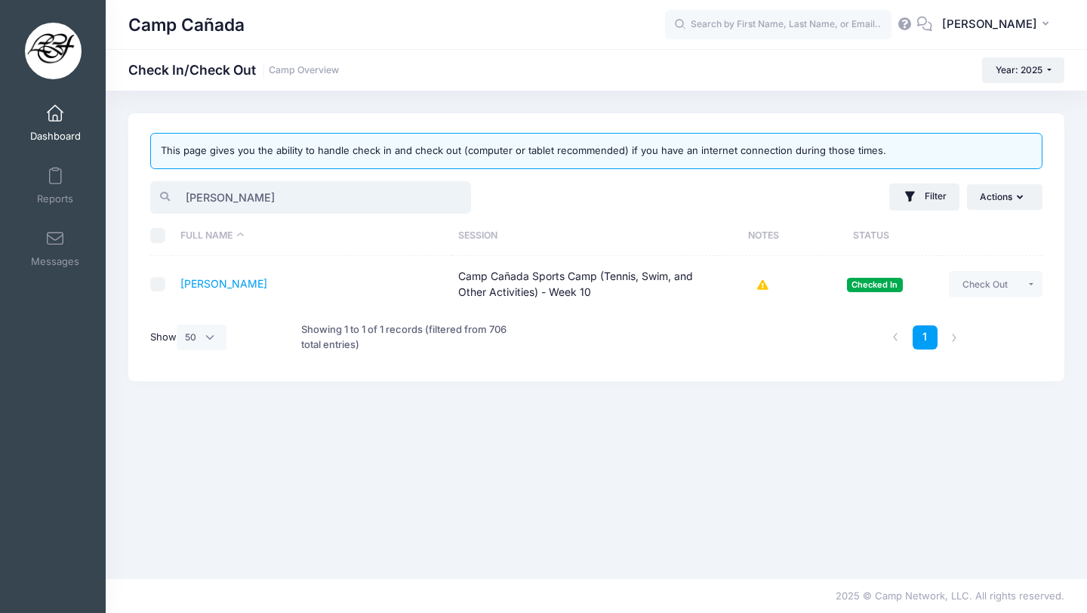
type input "[PERSON_NAME]"
drag, startPoint x: 216, startPoint y: 198, endPoint x: 137, endPoint y: 175, distance: 81.7
click at [137, 177] on div "This page gives you the ability to handle check in and check out (computer or t…" at bounding box center [596, 247] width 936 height 268
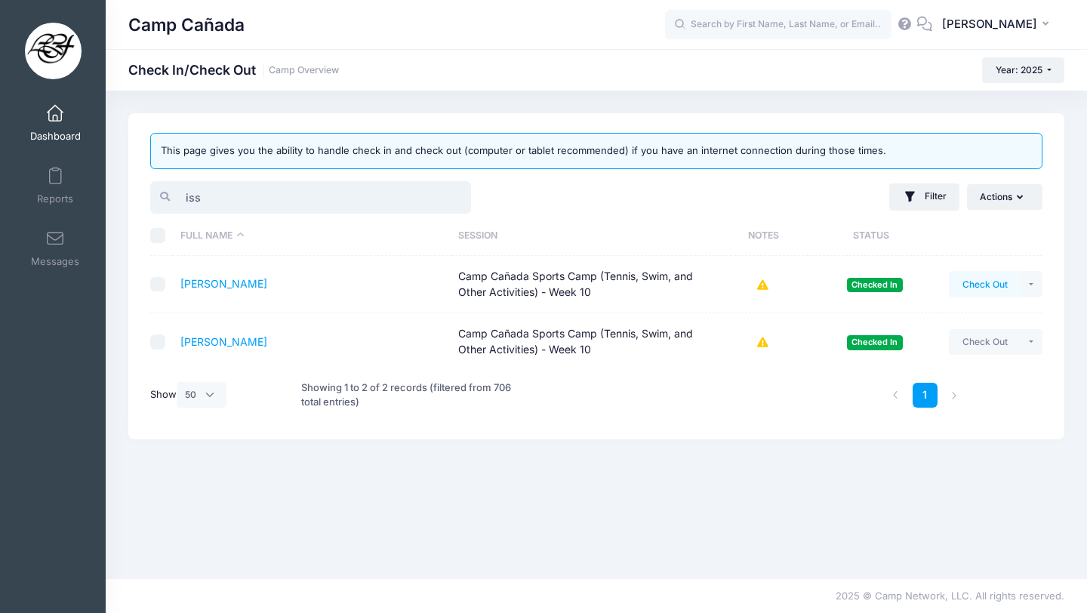
type input "iss"
click at [975, 280] on button "Check Out" at bounding box center [985, 284] width 72 height 26
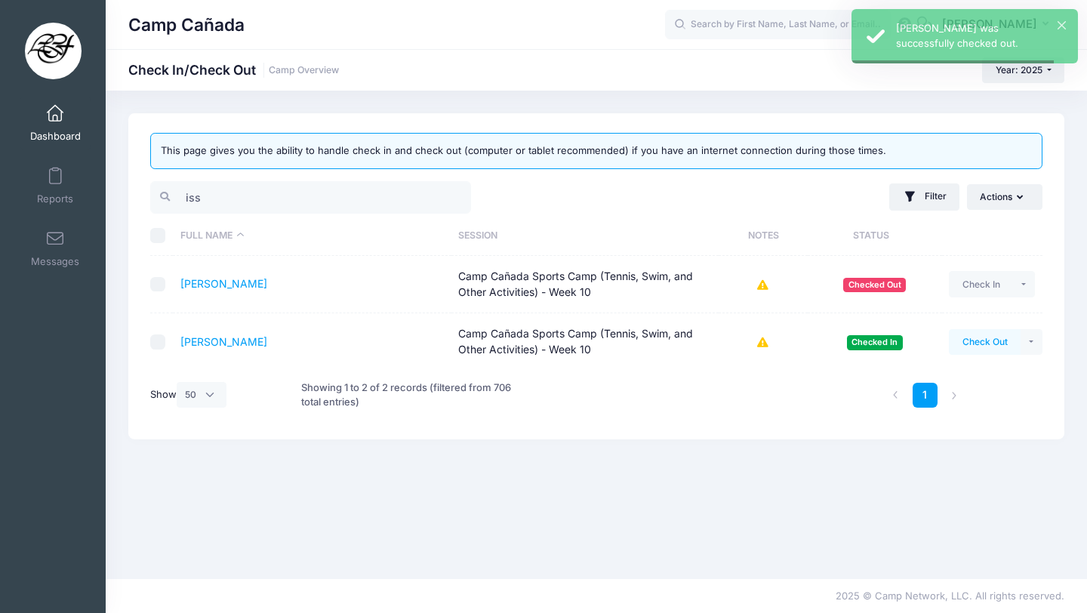
drag, startPoint x: 973, startPoint y: 322, endPoint x: 973, endPoint y: 331, distance: 9.8
click at [973, 323] on td "Check Out Payment Reminder Document Reminder Enter Payment Clear Status" at bounding box center [992, 341] width 100 height 57
click at [973, 332] on button "Check Out" at bounding box center [985, 342] width 72 height 26
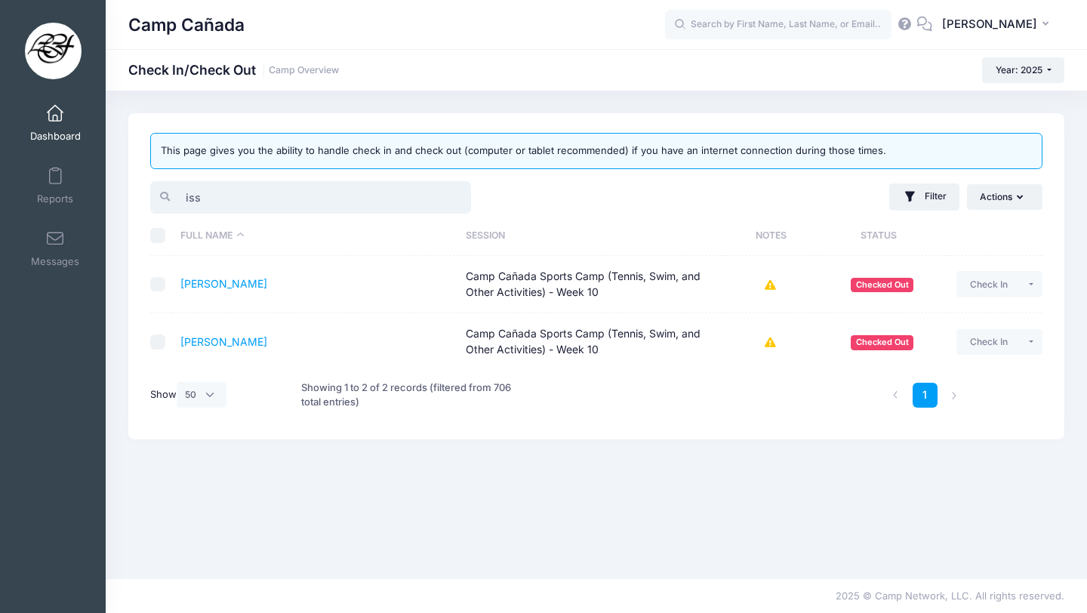
drag, startPoint x: 245, startPoint y: 195, endPoint x: 162, endPoint y: 191, distance: 83.1
click at [162, 191] on div "iss" at bounding box center [310, 197] width 321 height 32
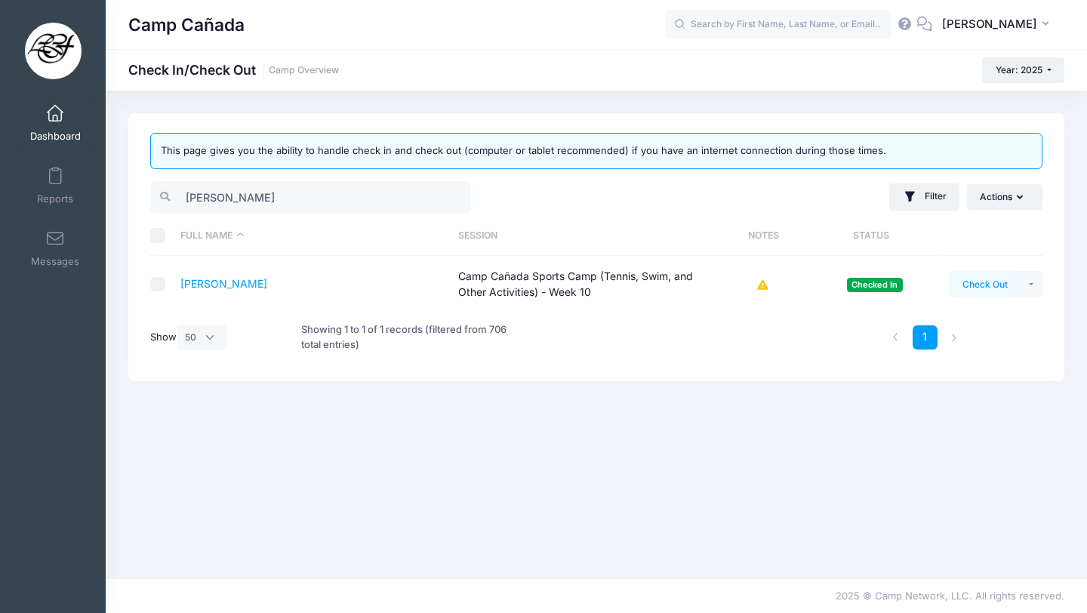
click at [1007, 284] on button "Check Out" at bounding box center [985, 284] width 72 height 26
drag, startPoint x: 213, startPoint y: 195, endPoint x: 150, endPoint y: 188, distance: 63.8
click at [148, 187] on div "[PERSON_NAME]" at bounding box center [370, 197] width 454 height 37
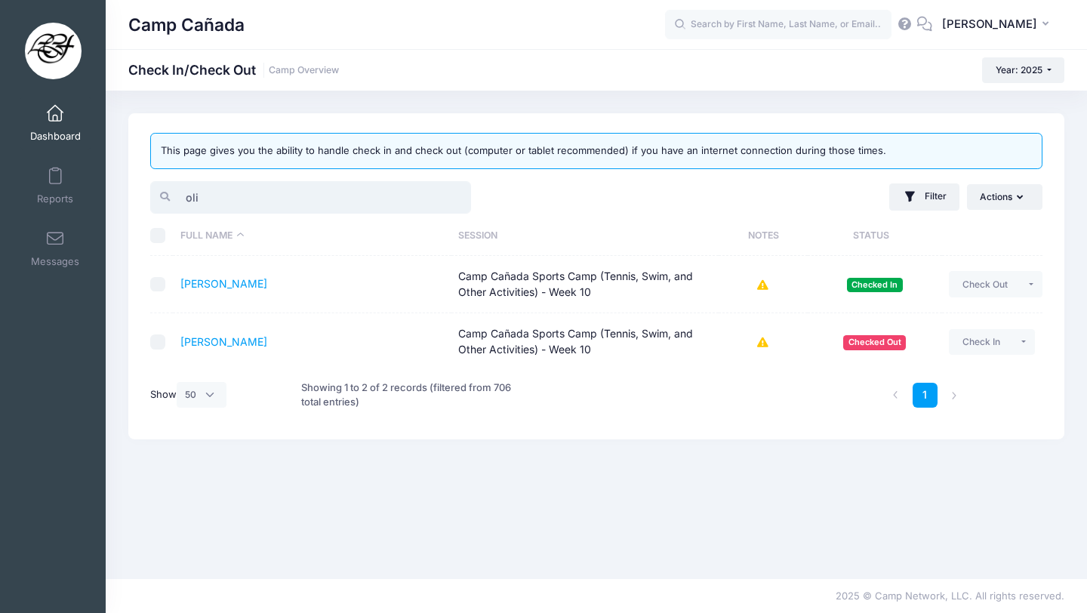
type input "oliv"
drag, startPoint x: 213, startPoint y: 196, endPoint x: 133, endPoint y: 193, distance: 80.1
click at [133, 193] on div "This page gives you the ability to handle check in and check out (computer or t…" at bounding box center [596, 276] width 936 height 326
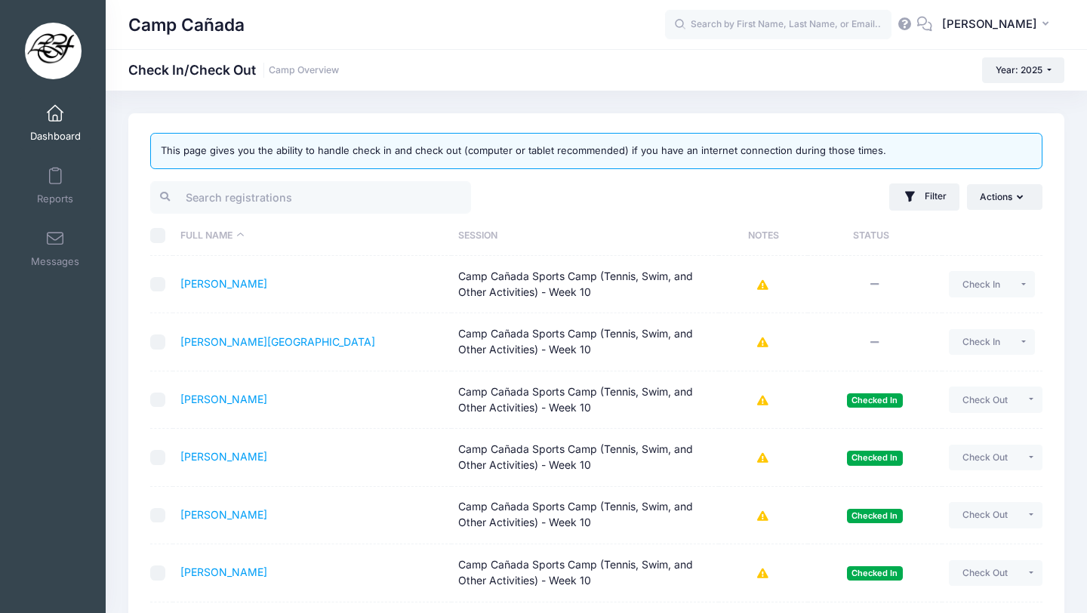
click at [544, 42] on div "Camp Cañada EC [PERSON_NAME]" at bounding box center [597, 24] width 982 height 49
click at [224, 200] on input "search" at bounding box center [310, 197] width 321 height 32
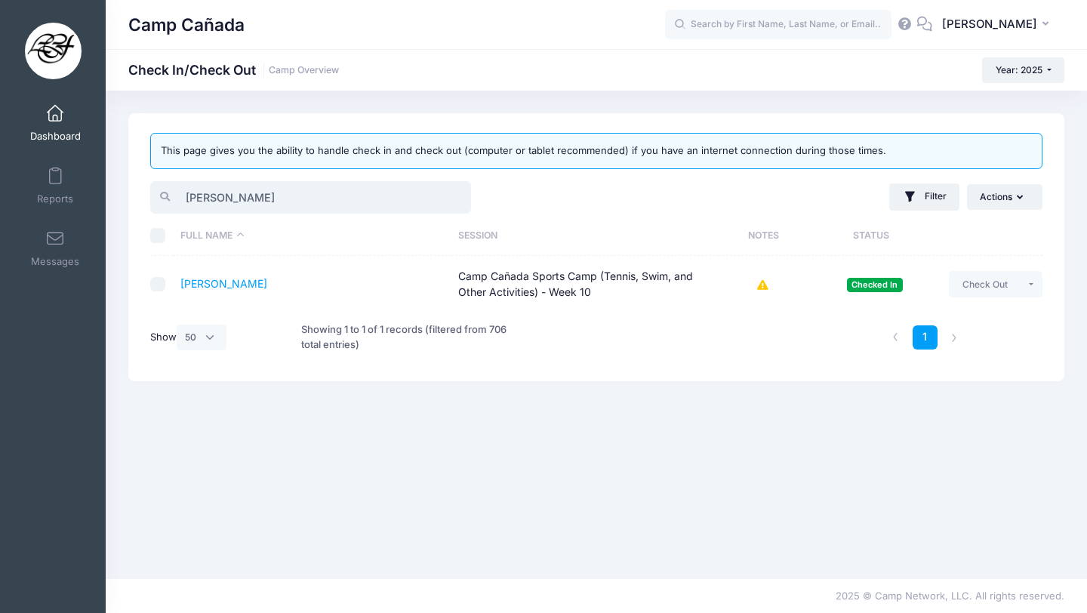
type input "[PERSON_NAME]"
click at [982, 300] on td "Check Out Payment Reminder Document Reminder Enter Payment Clear Status" at bounding box center [992, 284] width 100 height 57
click at [982, 286] on button "Check Out" at bounding box center [985, 284] width 72 height 26
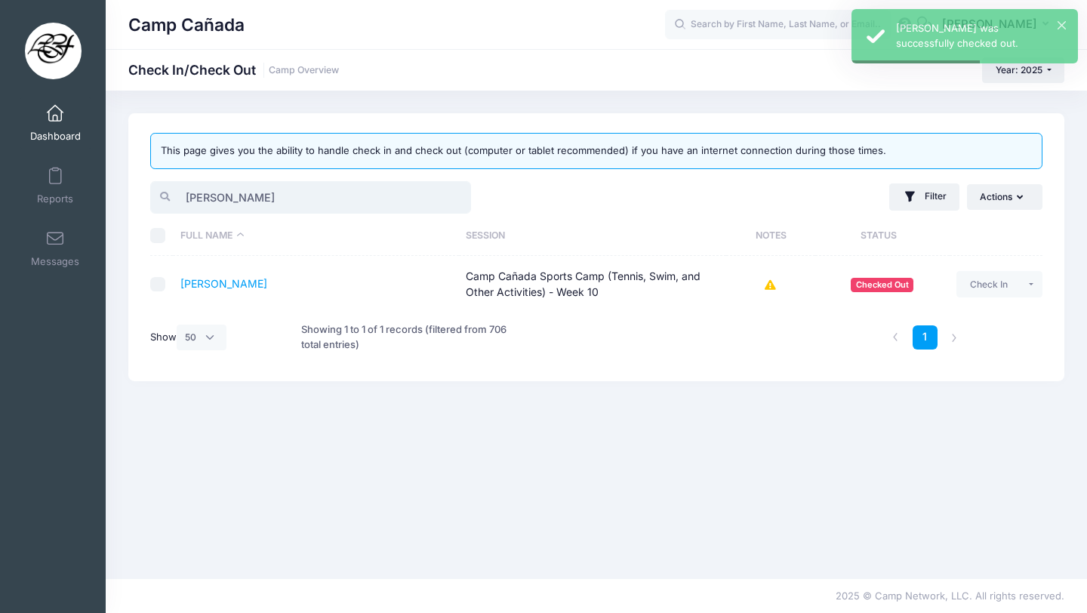
drag, startPoint x: 215, startPoint y: 191, endPoint x: 128, endPoint y: 190, distance: 86.8
click at [129, 190] on div "This page gives you the ability to handle check in and check out (computer or t…" at bounding box center [596, 247] width 936 height 268
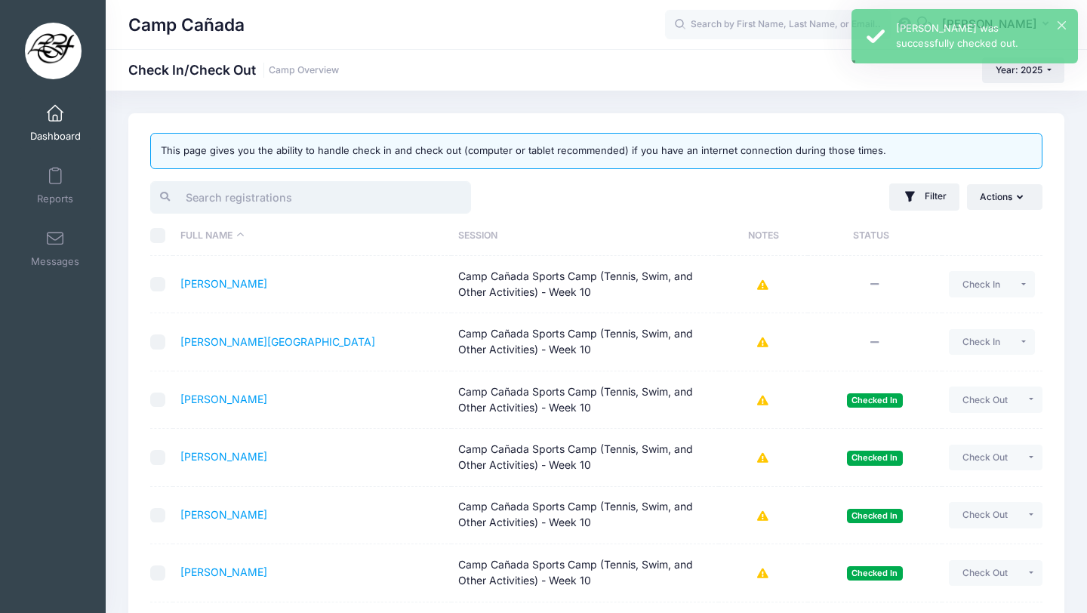
scroll to position [65, 0]
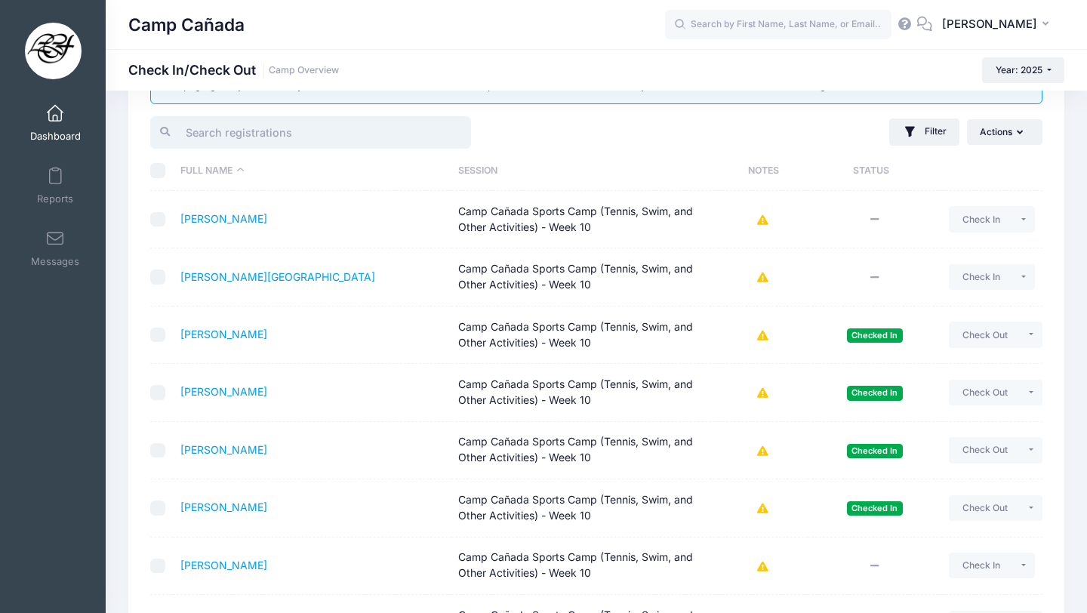
click at [264, 141] on input "search" at bounding box center [310, 132] width 321 height 32
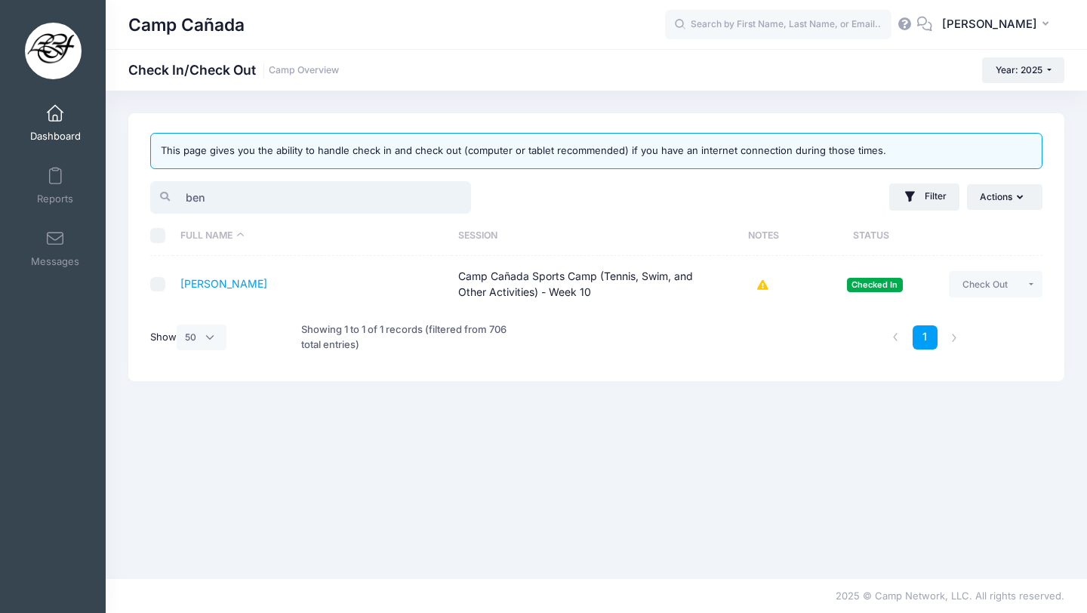
scroll to position [0, 0]
type input "[PERSON_NAME]"
click at [990, 283] on button "Check Out" at bounding box center [985, 284] width 72 height 26
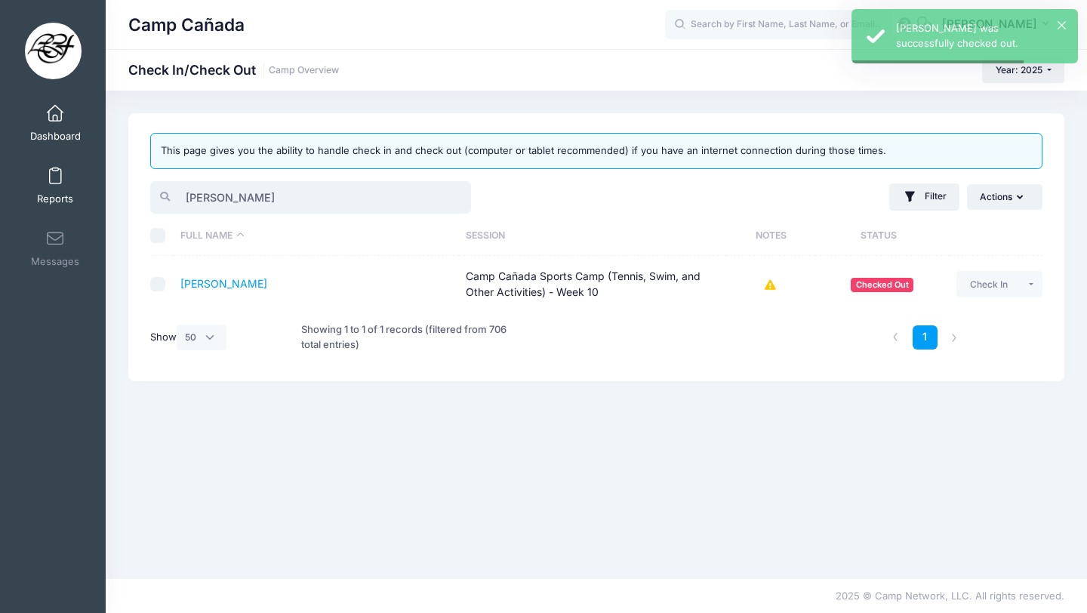
drag, startPoint x: 246, startPoint y: 202, endPoint x: 66, endPoint y: 190, distance: 180.9
click at [70, 190] on div "My Events Dashboard Reports" at bounding box center [543, 306] width 1087 height 613
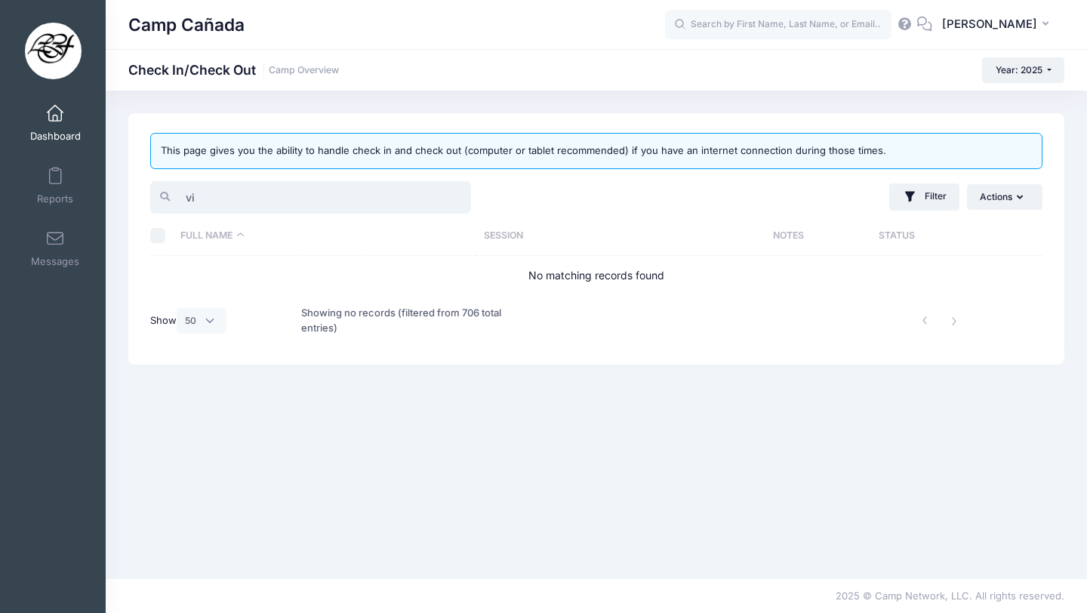
type input "v"
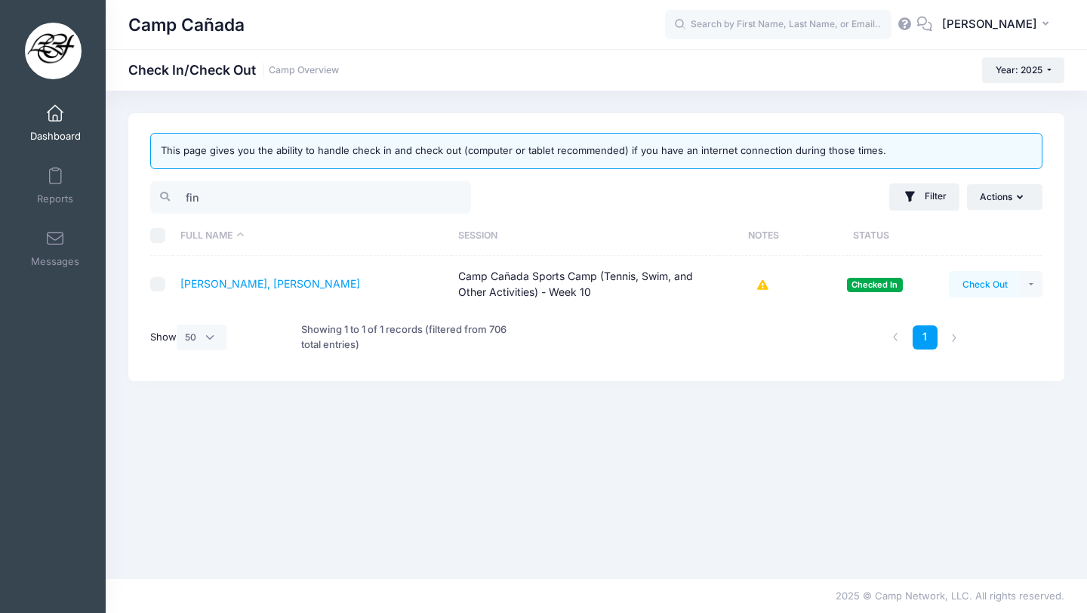
click at [978, 273] on button "Check Out" at bounding box center [985, 284] width 72 height 26
click at [362, 193] on input "fin" at bounding box center [310, 197] width 321 height 32
click at [988, 279] on button "Check Out" at bounding box center [985, 284] width 72 height 26
click at [229, 205] on input "[PERSON_NAME]" at bounding box center [310, 197] width 321 height 32
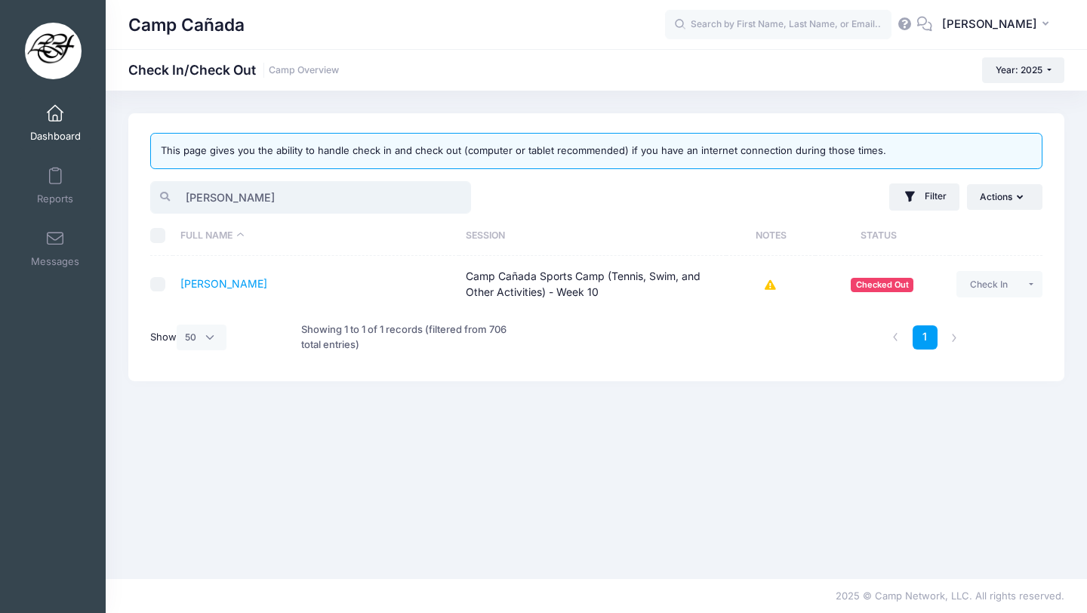
click at [229, 205] on input "[PERSON_NAME]" at bounding box center [310, 197] width 321 height 32
click at [975, 285] on button "Check Out" at bounding box center [985, 284] width 72 height 26
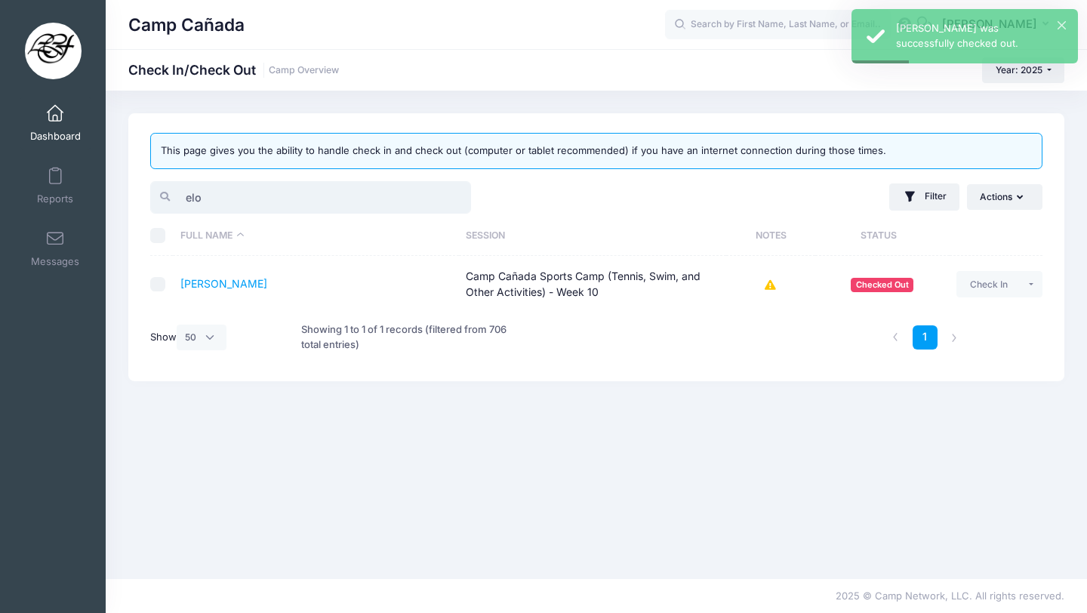
click at [339, 193] on input "elo" at bounding box center [310, 197] width 321 height 32
click at [338, 193] on input "elo" at bounding box center [310, 197] width 321 height 32
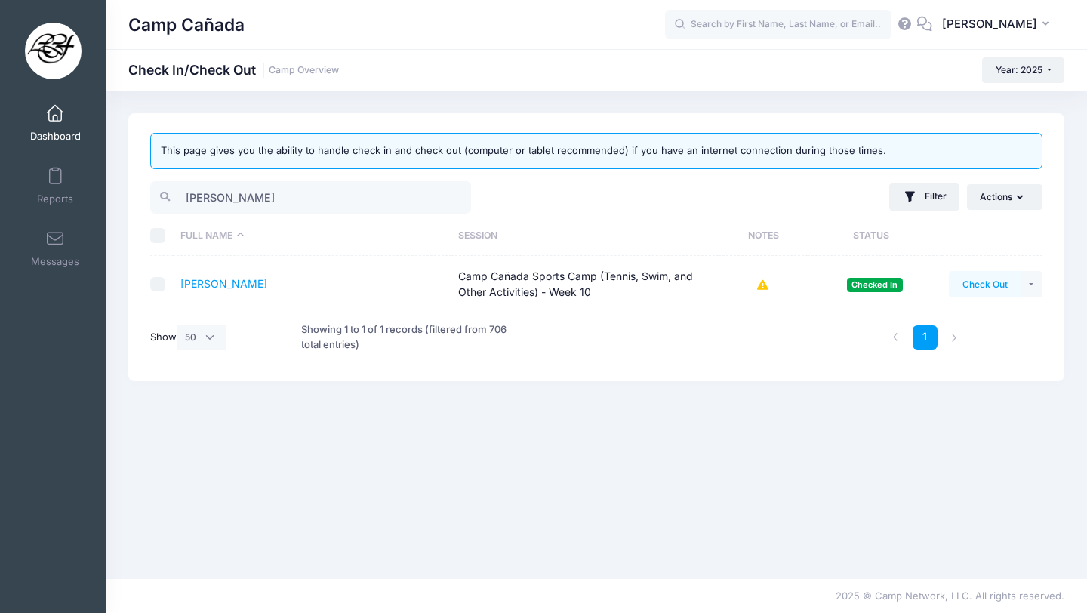
click at [973, 283] on button "Check Out" at bounding box center [985, 284] width 72 height 26
click at [206, 202] on input "[PERSON_NAME]" at bounding box center [310, 197] width 321 height 32
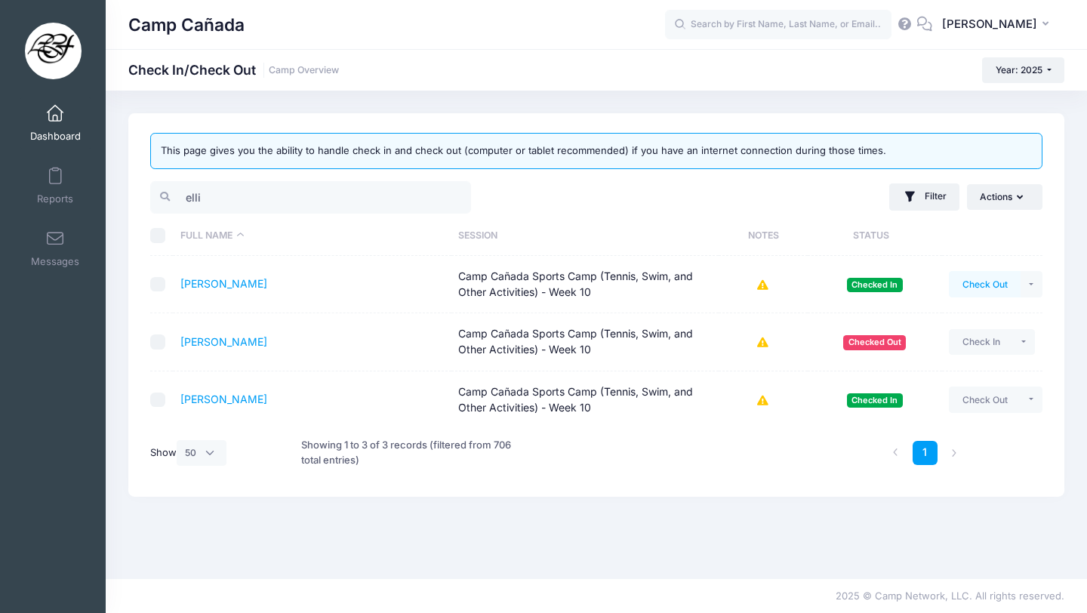
click at [977, 280] on button "Check Out" at bounding box center [985, 284] width 72 height 26
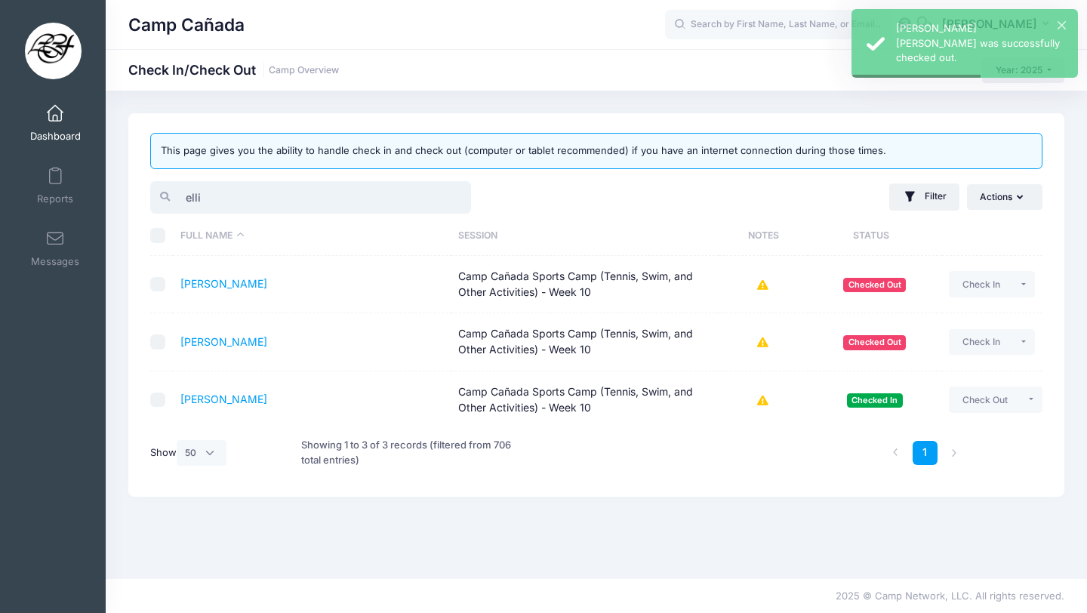
click at [288, 190] on input "elli" at bounding box center [310, 197] width 321 height 32
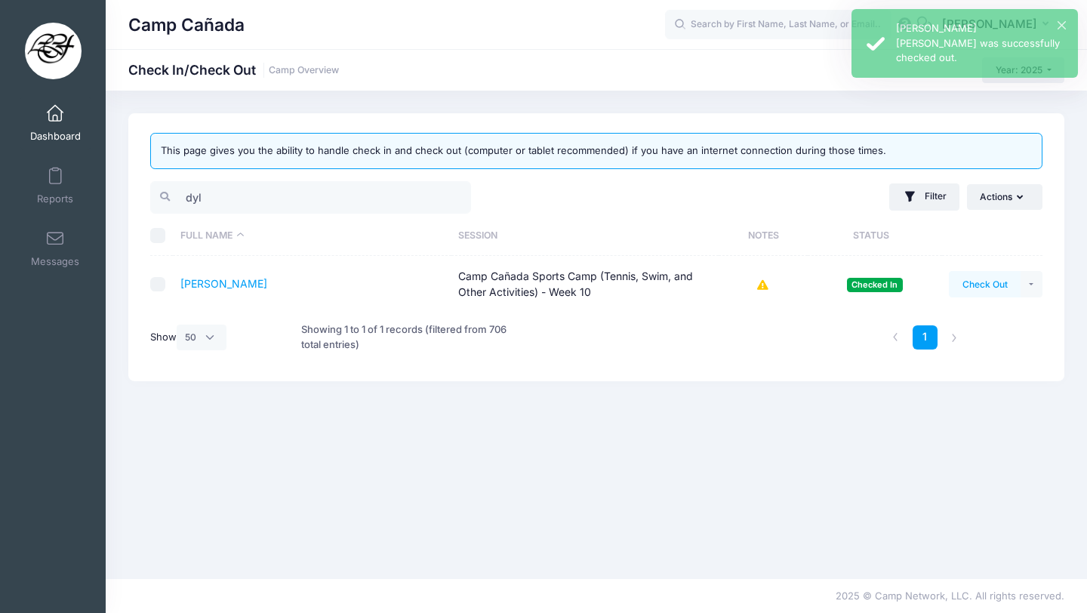
click at [982, 291] on button "Check Out" at bounding box center [985, 284] width 72 height 26
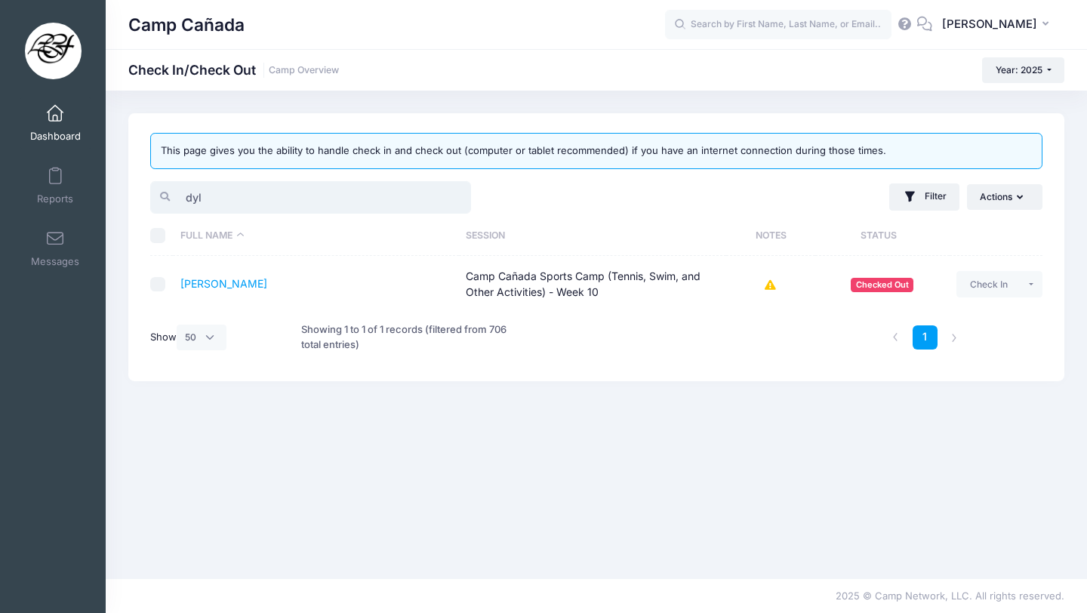
click at [222, 193] on input "dyl" at bounding box center [310, 197] width 321 height 32
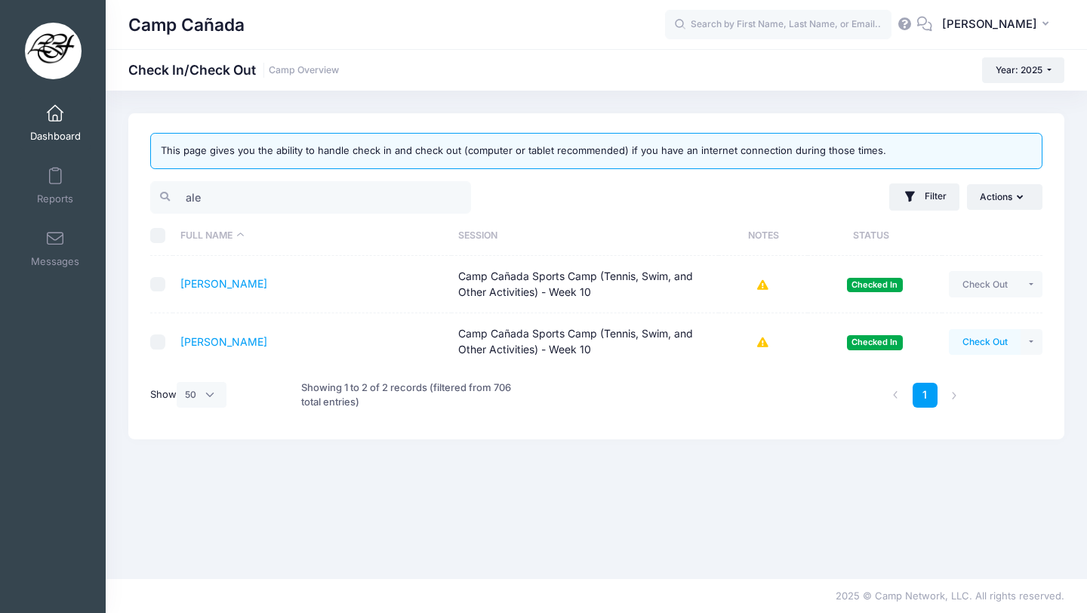
click at [978, 350] on button "Check Out" at bounding box center [985, 342] width 72 height 26
click at [237, 195] on input "ale" at bounding box center [310, 197] width 321 height 32
click at [237, 196] on input "ale" at bounding box center [310, 197] width 321 height 32
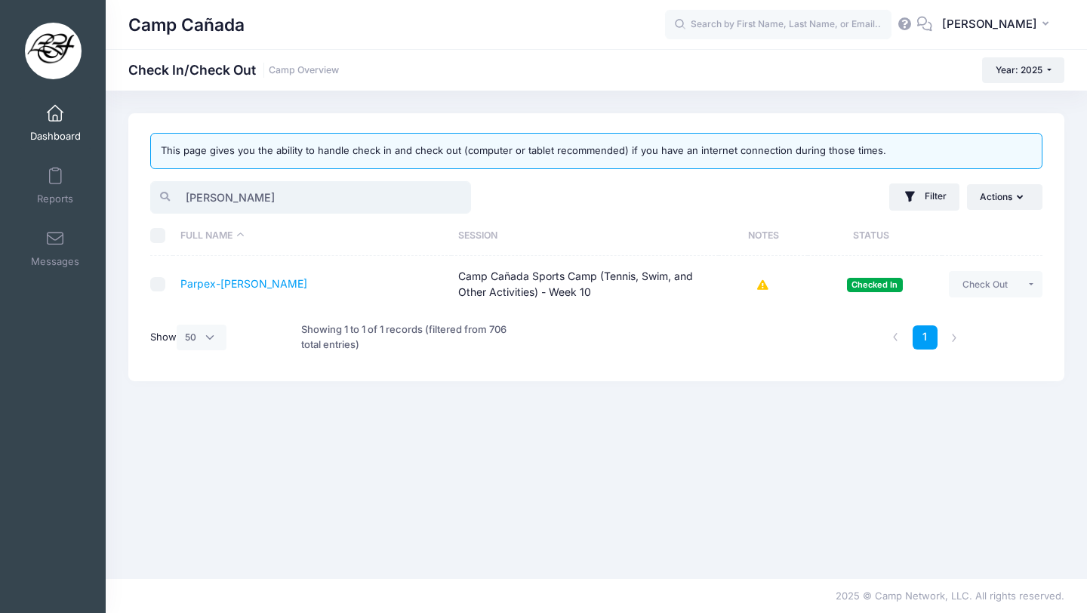
click at [229, 197] on input "[PERSON_NAME]" at bounding box center [310, 197] width 321 height 32
click at [980, 283] on button "Check Out" at bounding box center [985, 284] width 72 height 26
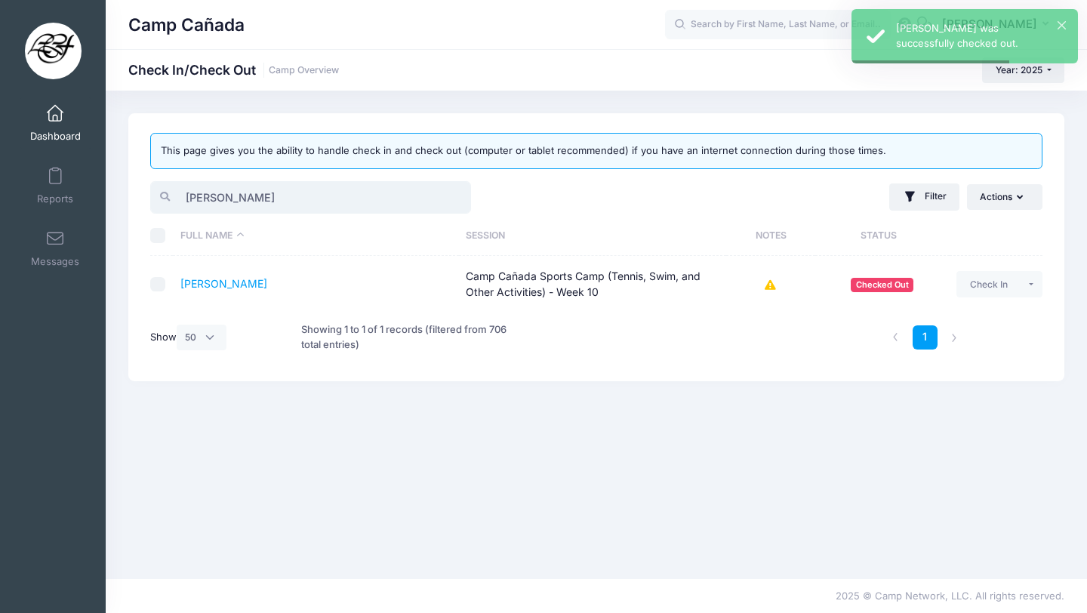
click at [285, 187] on input "[PERSON_NAME]" at bounding box center [310, 197] width 321 height 32
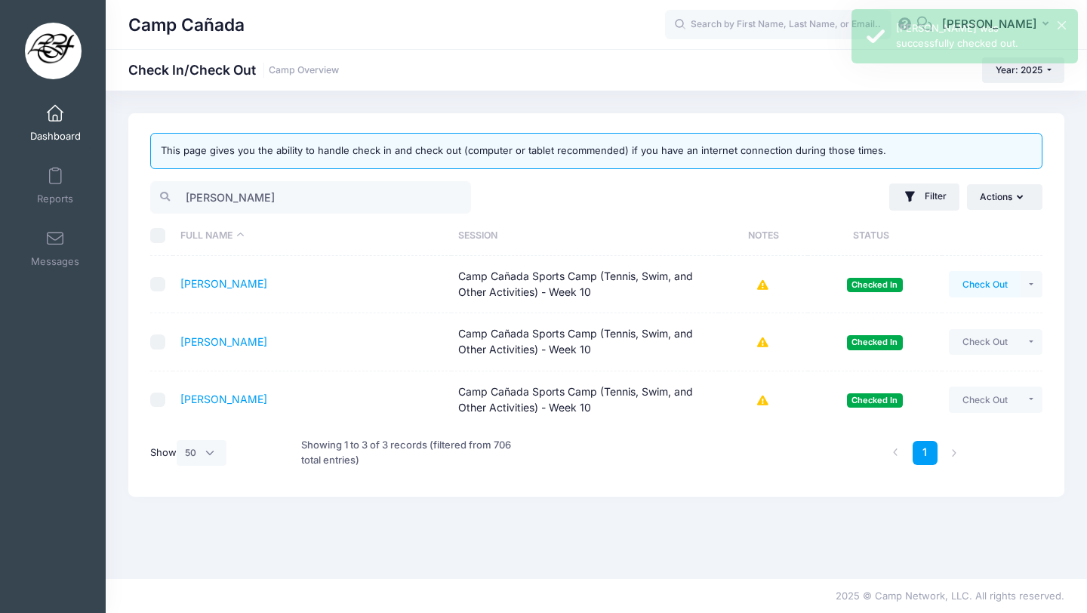
click at [968, 281] on button "Check Out" at bounding box center [985, 284] width 72 height 26
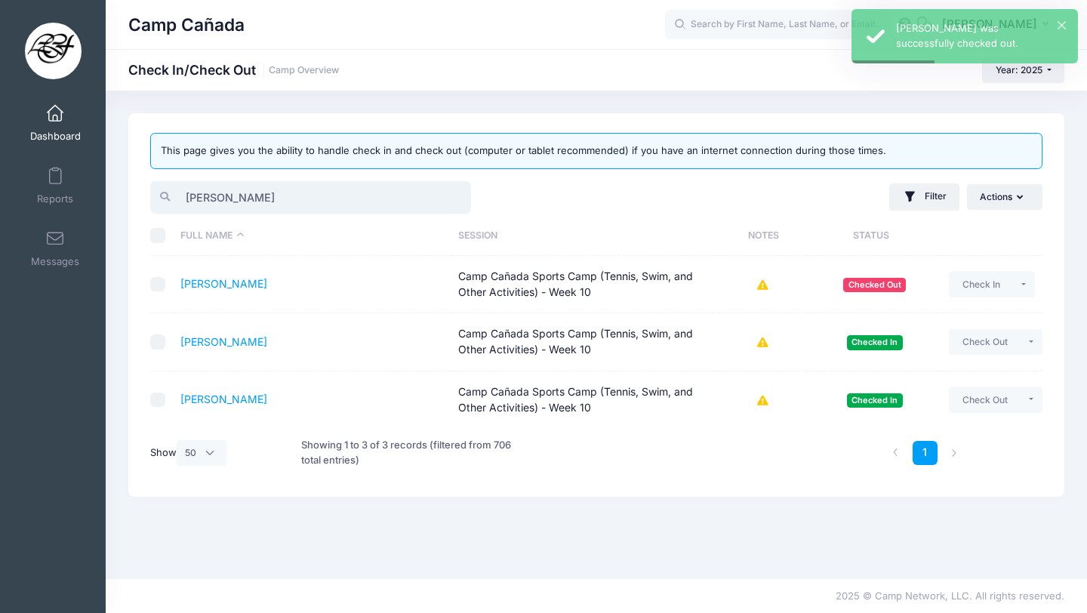
click at [196, 188] on input "[PERSON_NAME]" at bounding box center [310, 197] width 321 height 32
click at [197, 188] on input "[PERSON_NAME]" at bounding box center [310, 197] width 321 height 32
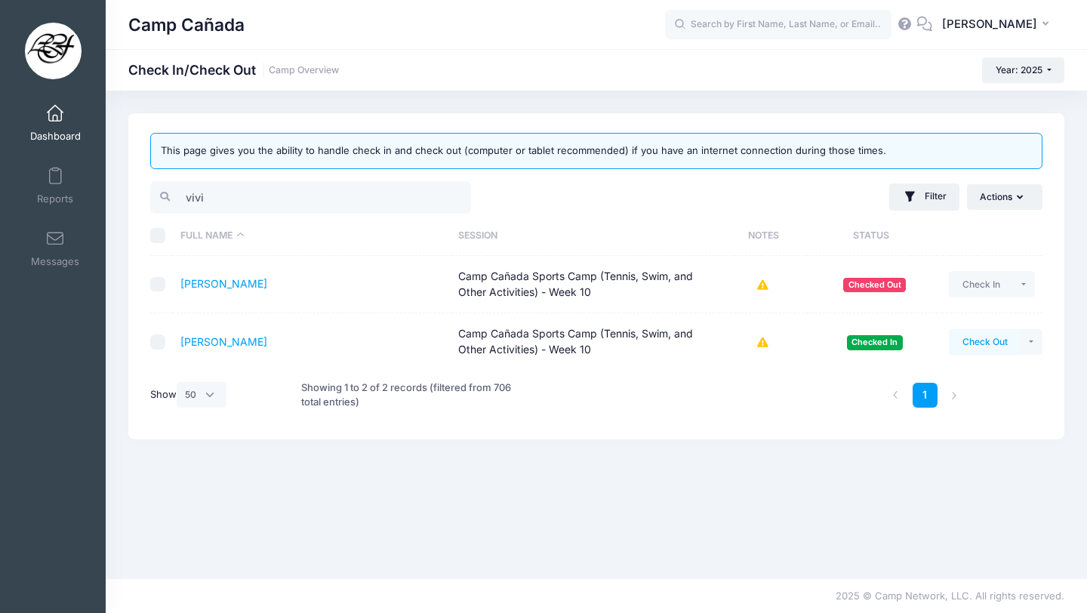
click at [990, 343] on button "Check Out" at bounding box center [985, 342] width 72 height 26
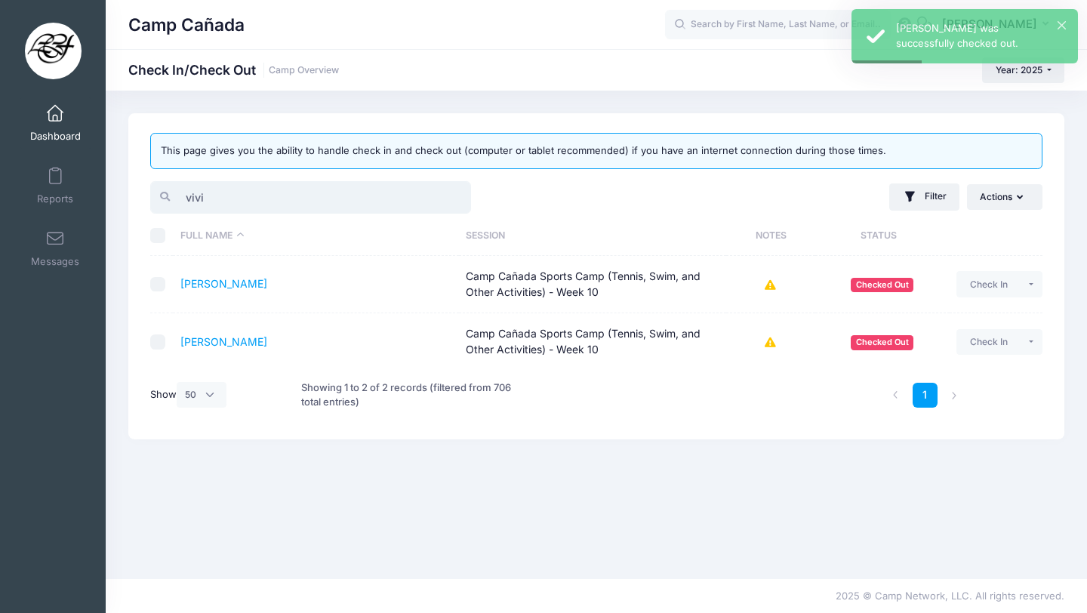
click at [227, 198] on input "vivi" at bounding box center [310, 197] width 321 height 32
click at [227, 197] on input "vivi" at bounding box center [310, 197] width 321 height 32
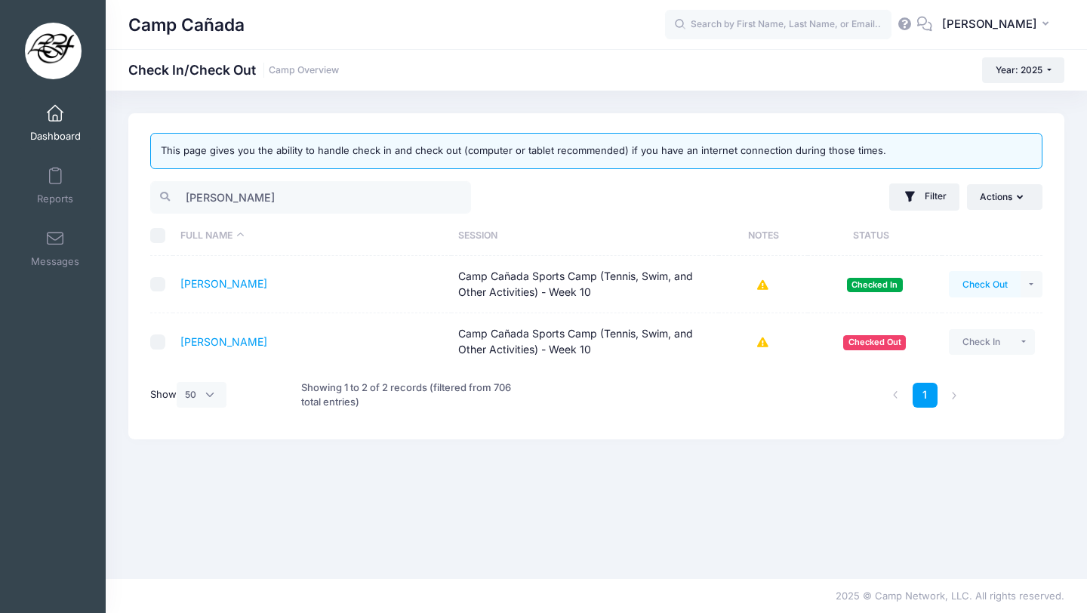
click at [997, 285] on button "Check Out" at bounding box center [985, 284] width 72 height 26
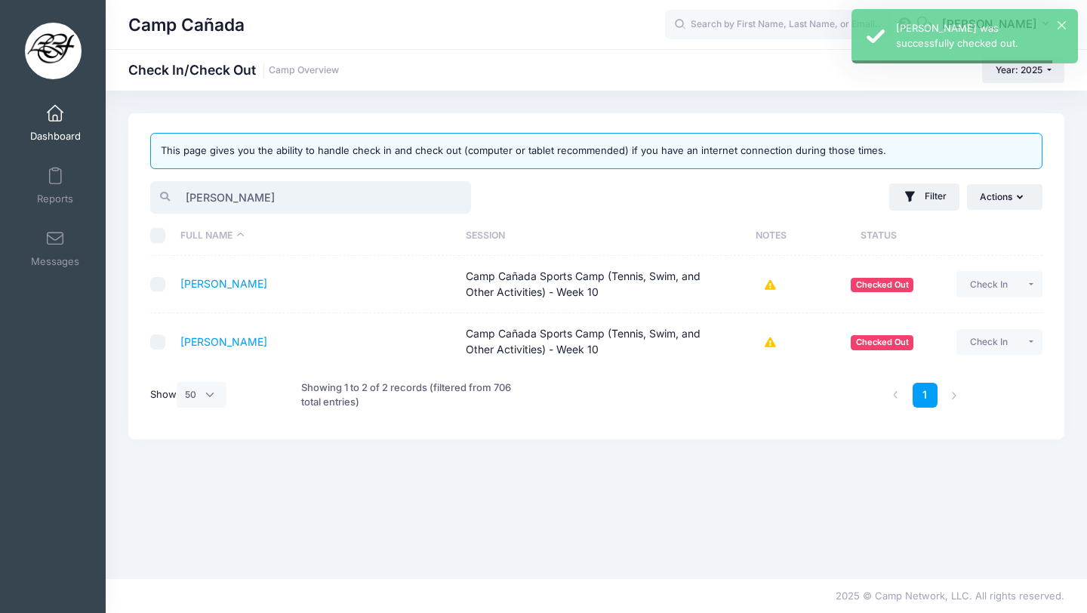
click at [257, 192] on input "[PERSON_NAME]" at bounding box center [310, 197] width 321 height 32
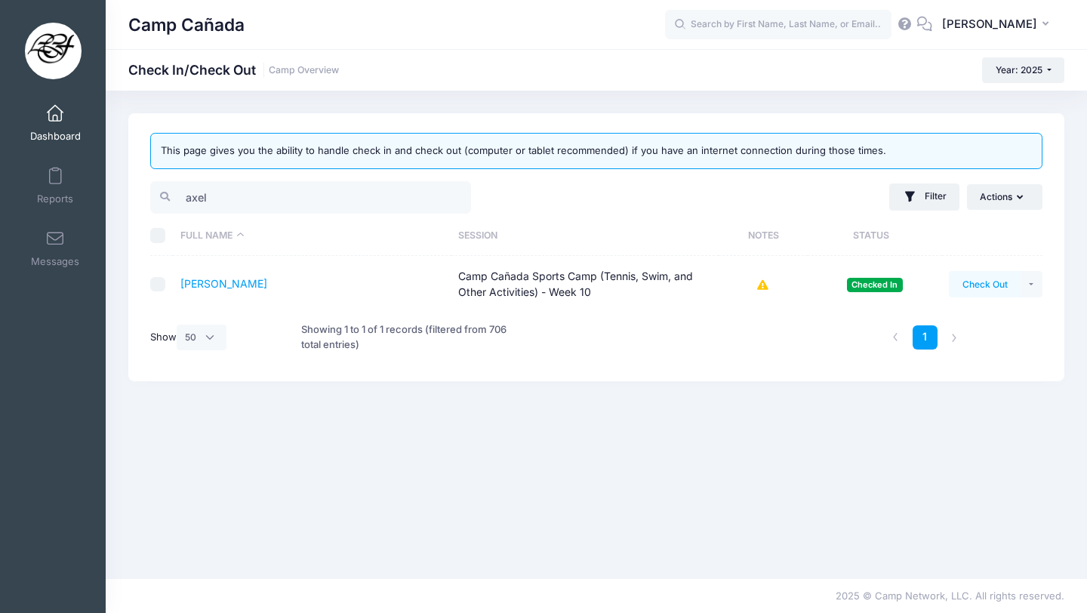
click at [979, 274] on button "Check Out" at bounding box center [985, 284] width 72 height 26
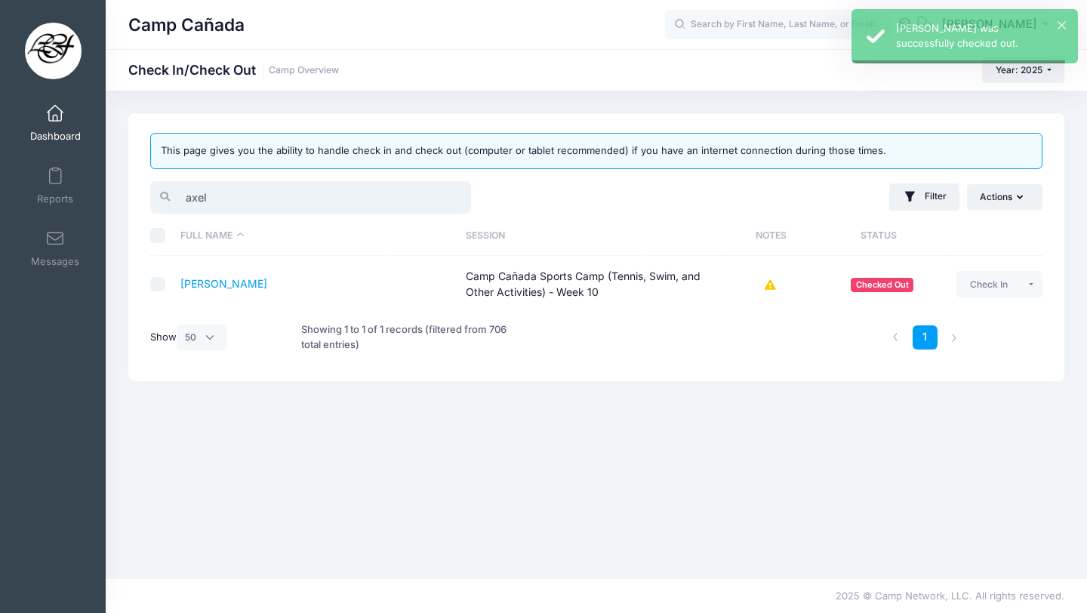
click at [243, 190] on input "axel" at bounding box center [310, 197] width 321 height 32
click at [244, 190] on input "axel" at bounding box center [310, 197] width 321 height 32
click at [984, 281] on button "Check Out" at bounding box center [985, 284] width 72 height 26
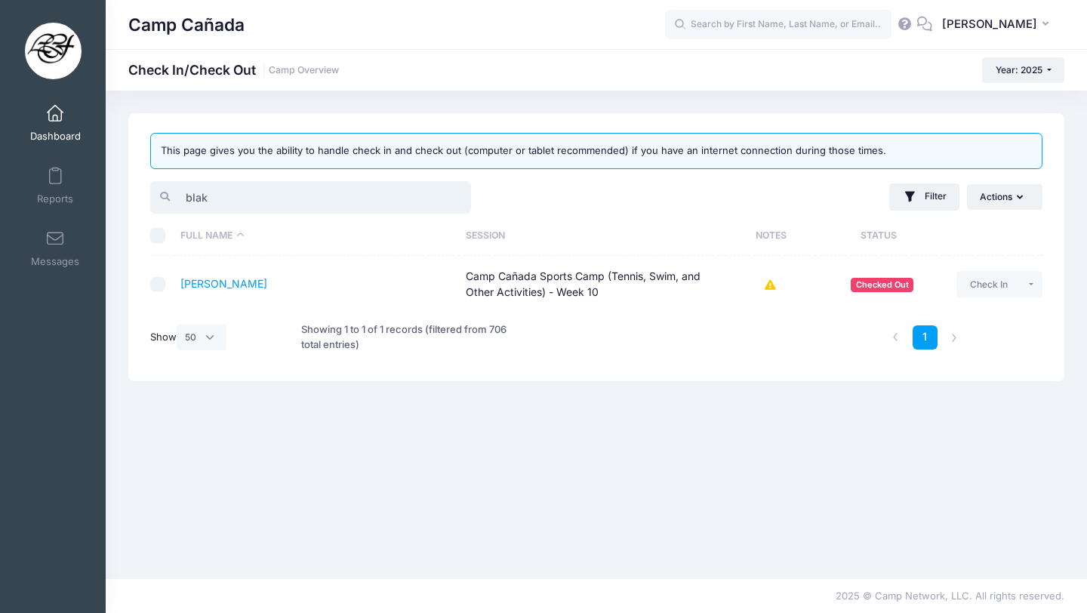
click at [251, 194] on input "blak" at bounding box center [310, 197] width 321 height 32
click at [252, 194] on input "blak" at bounding box center [310, 197] width 321 height 32
click at [988, 291] on button "Check Out" at bounding box center [985, 284] width 72 height 26
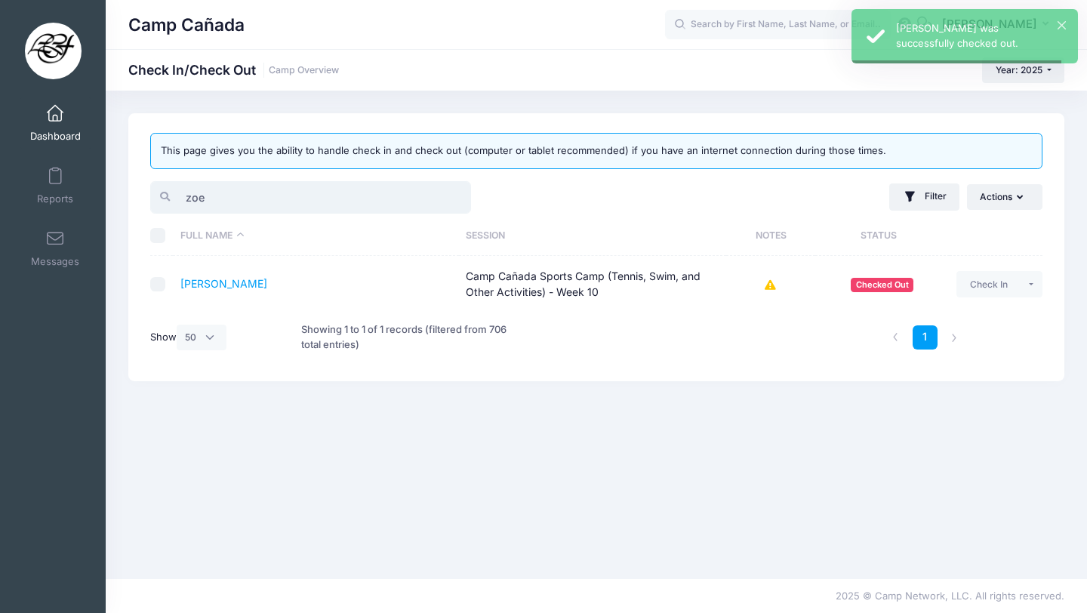
click at [248, 201] on input "zoe" at bounding box center [310, 197] width 321 height 32
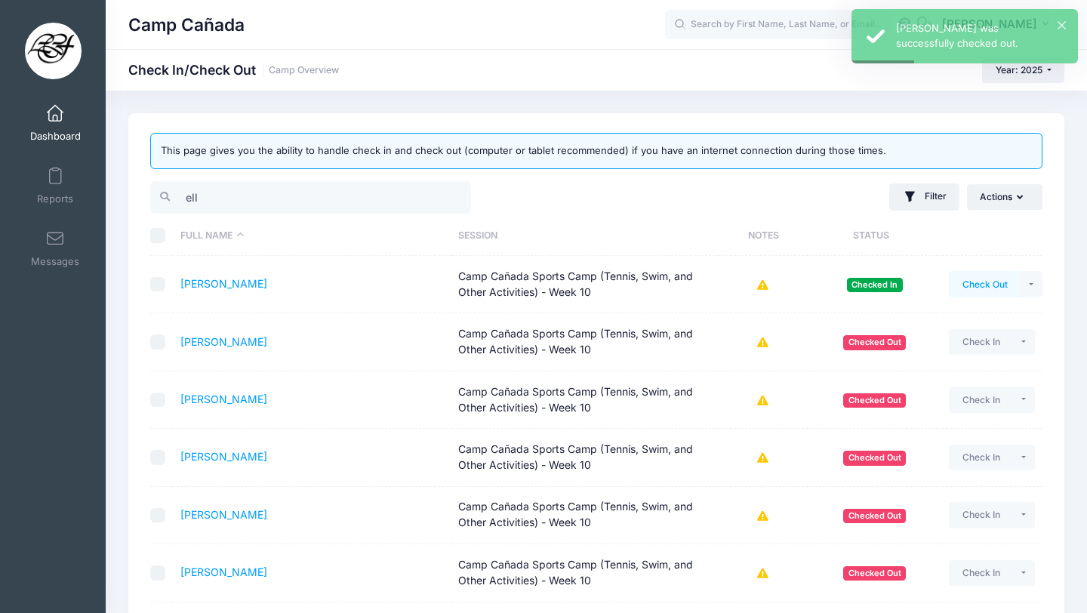
click at [991, 282] on button "Check Out" at bounding box center [985, 284] width 72 height 26
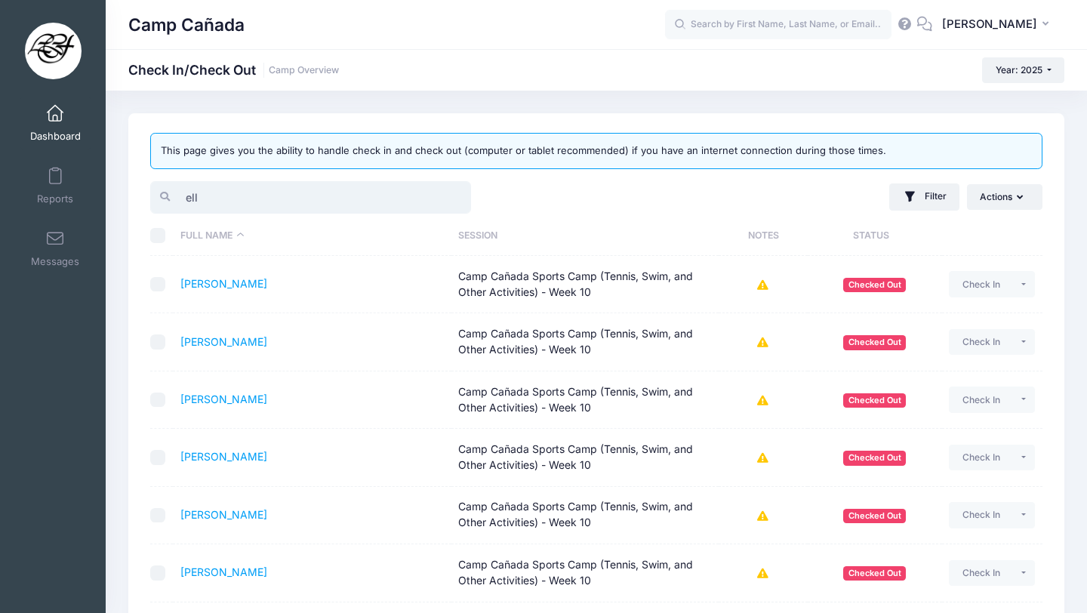
click at [338, 196] on input "ell" at bounding box center [310, 197] width 321 height 32
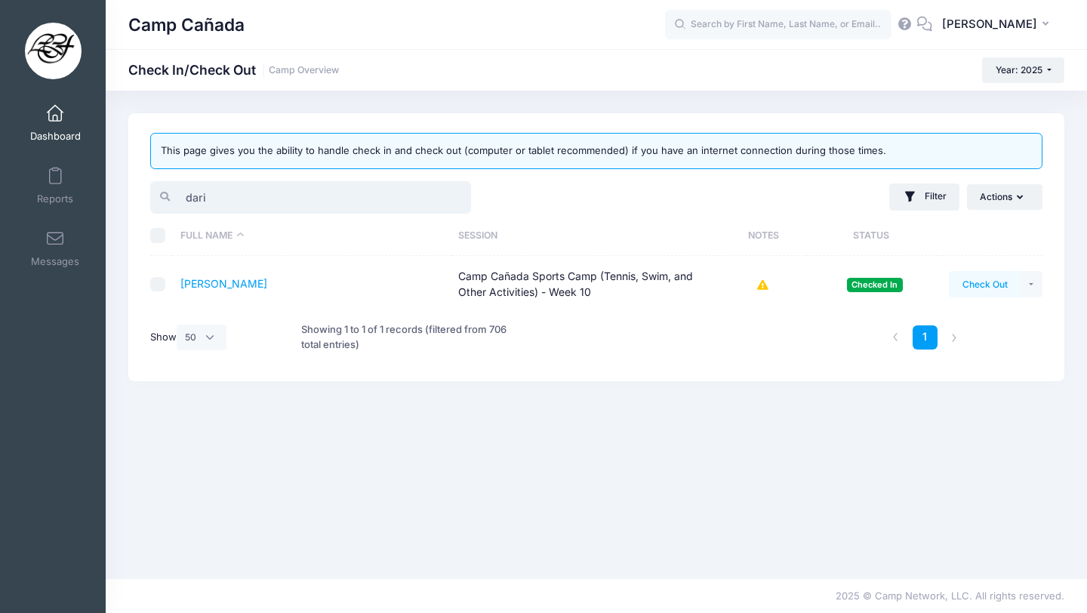
type input "dari"
click at [977, 280] on button "Check Out" at bounding box center [985, 284] width 72 height 26
